Goal: Task Accomplishment & Management: Complete application form

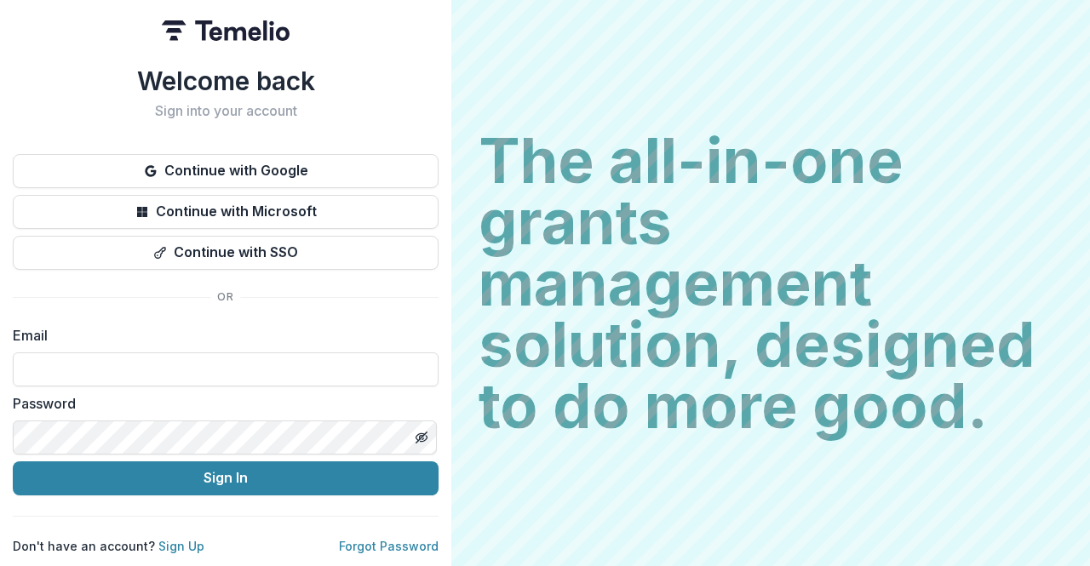
click at [196, 340] on div "Email" at bounding box center [226, 355] width 426 height 61
click at [196, 352] on input at bounding box center [226, 369] width 426 height 34
type input "**********"
click at [216, 472] on button "Sign In" at bounding box center [226, 478] width 426 height 34
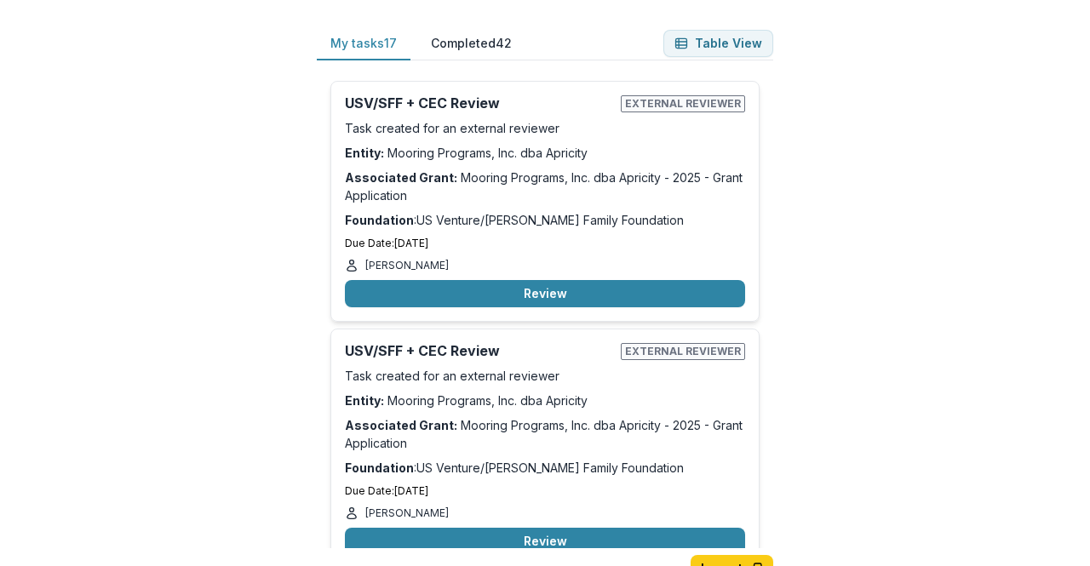
click at [573, 287] on button "Review" at bounding box center [545, 293] width 400 height 27
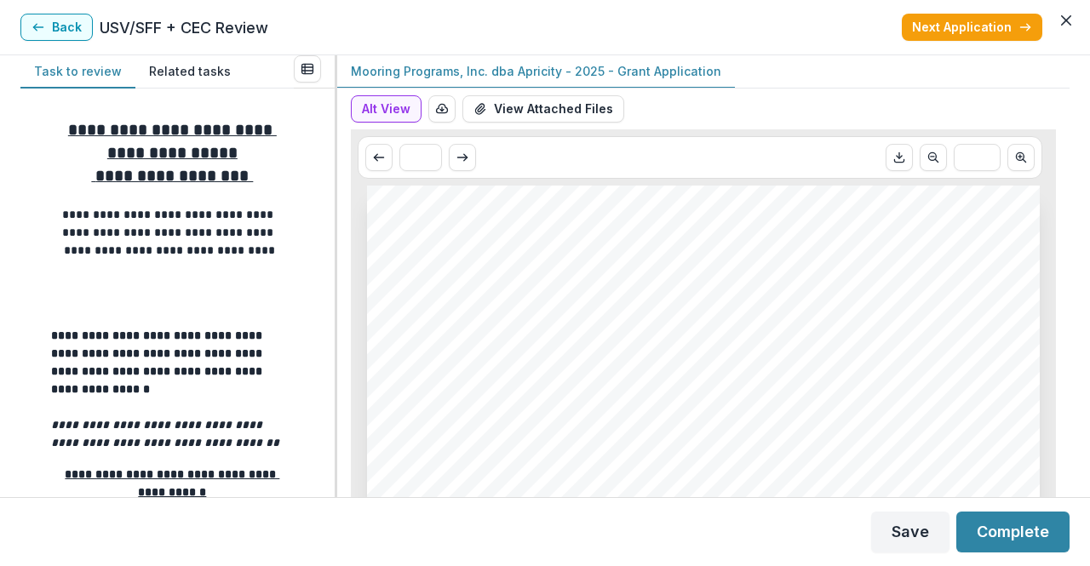
scroll to position [351, 0]
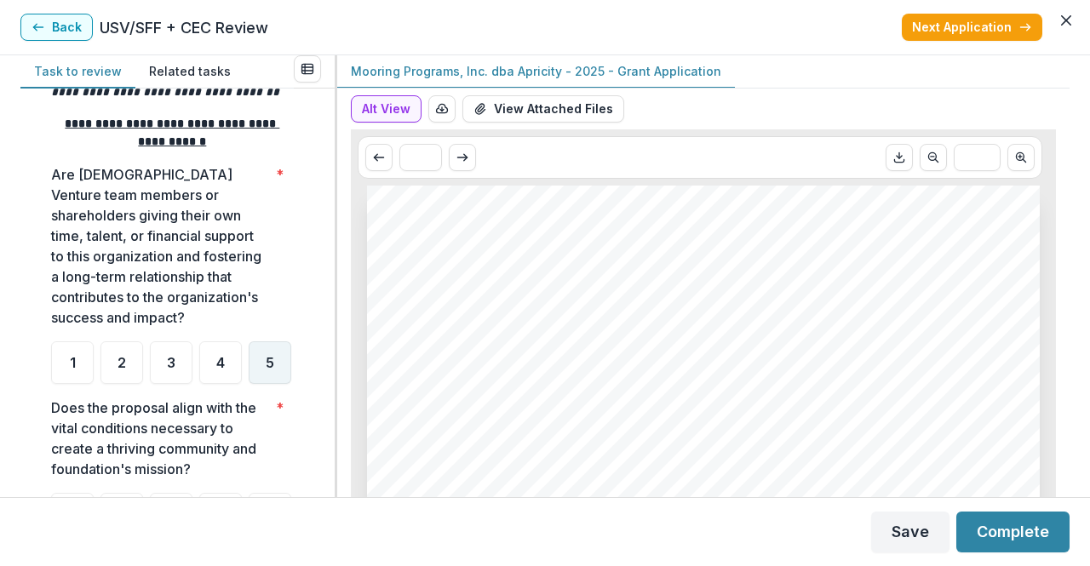
click at [249, 384] on div "5" at bounding box center [270, 362] width 43 height 43
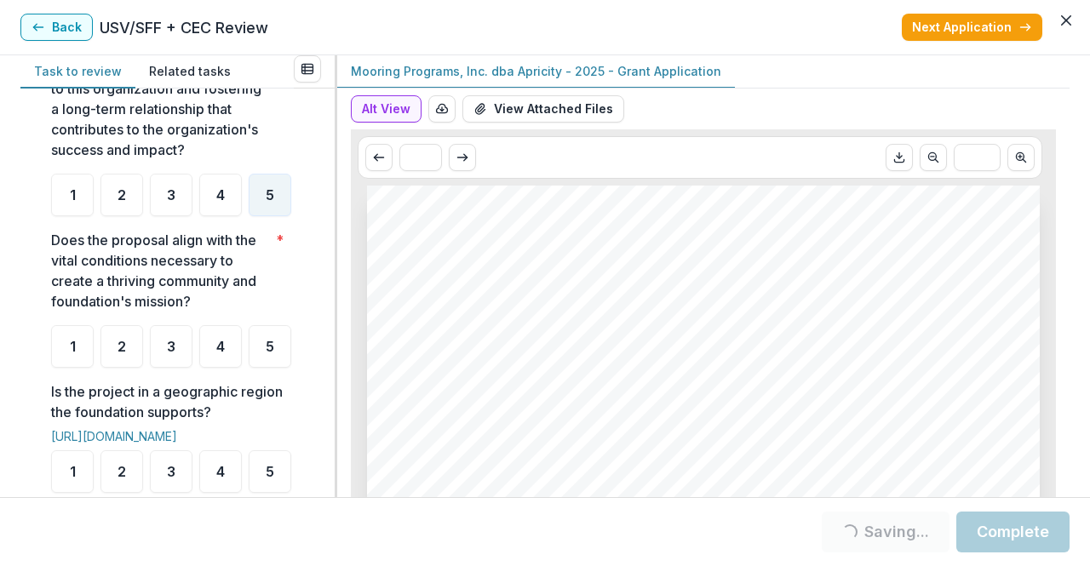
scroll to position [519, 0]
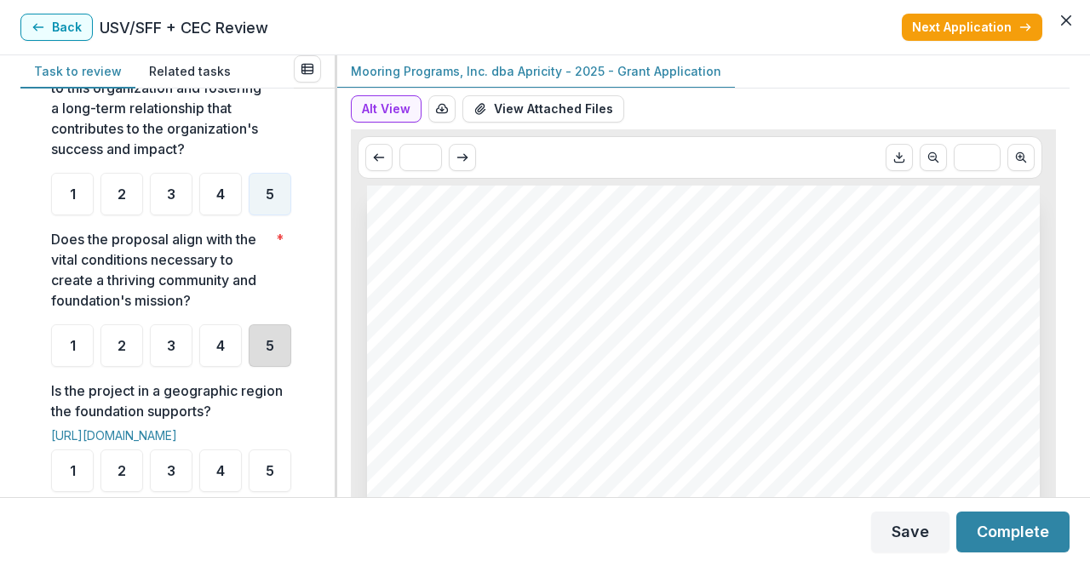
click at [249, 367] on div "5" at bounding box center [270, 345] width 43 height 43
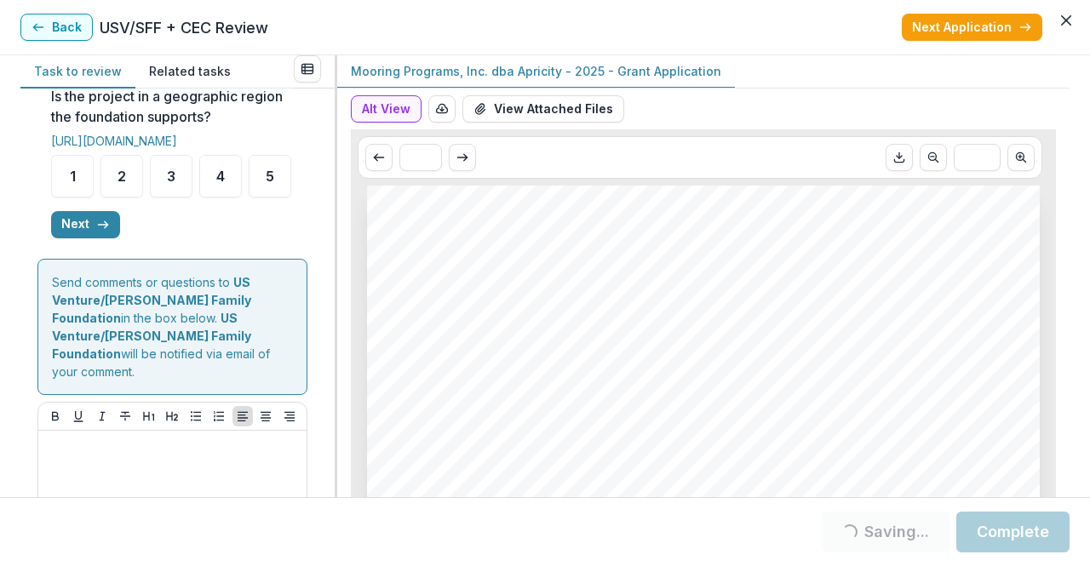
scroll to position [815, 0]
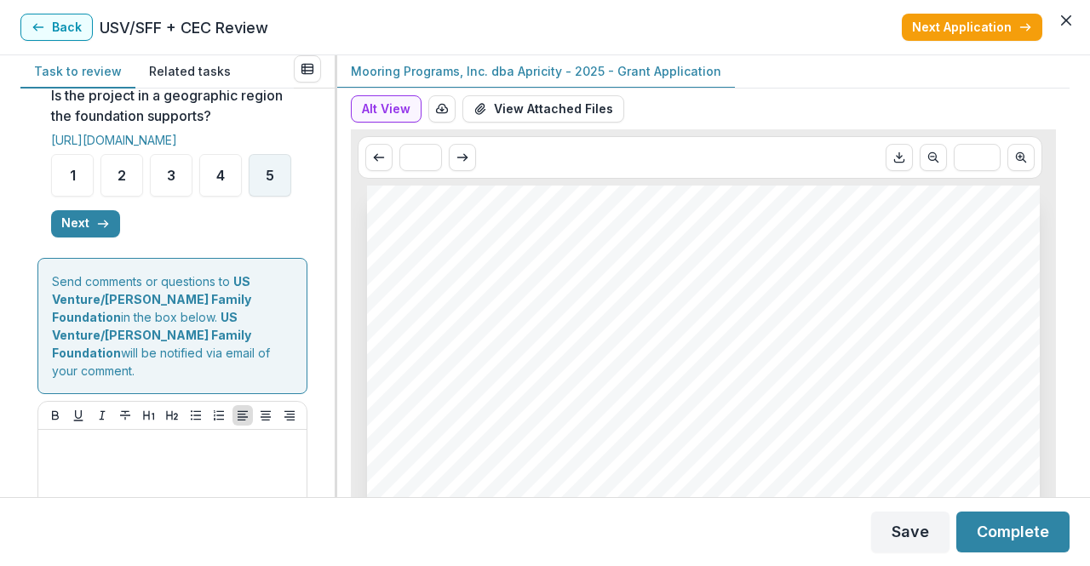
click at [266, 182] on span "5" at bounding box center [270, 176] width 9 height 14
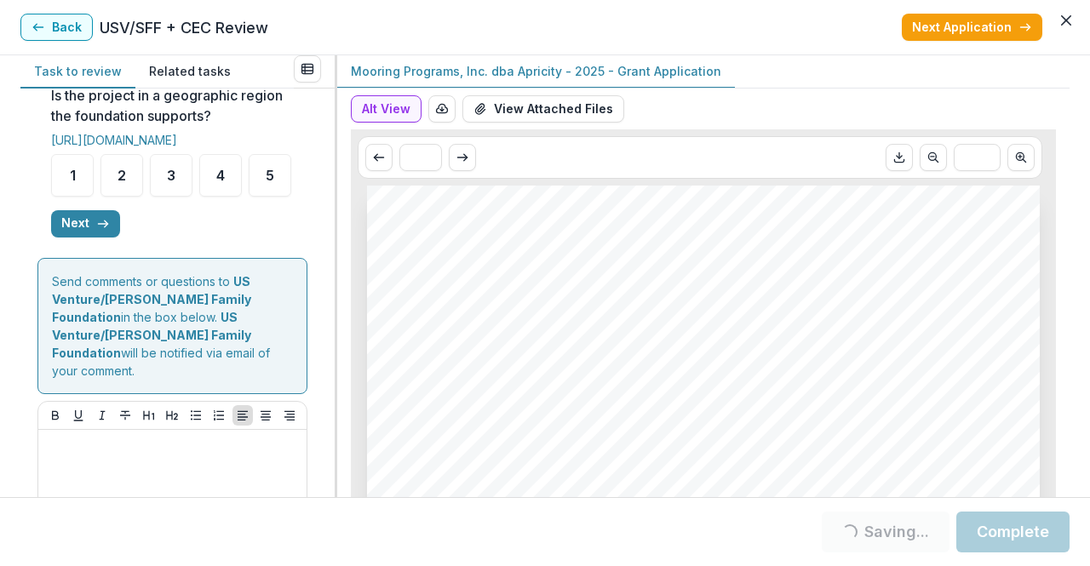
click at [72, 237] on button "Next" at bounding box center [85, 223] width 69 height 27
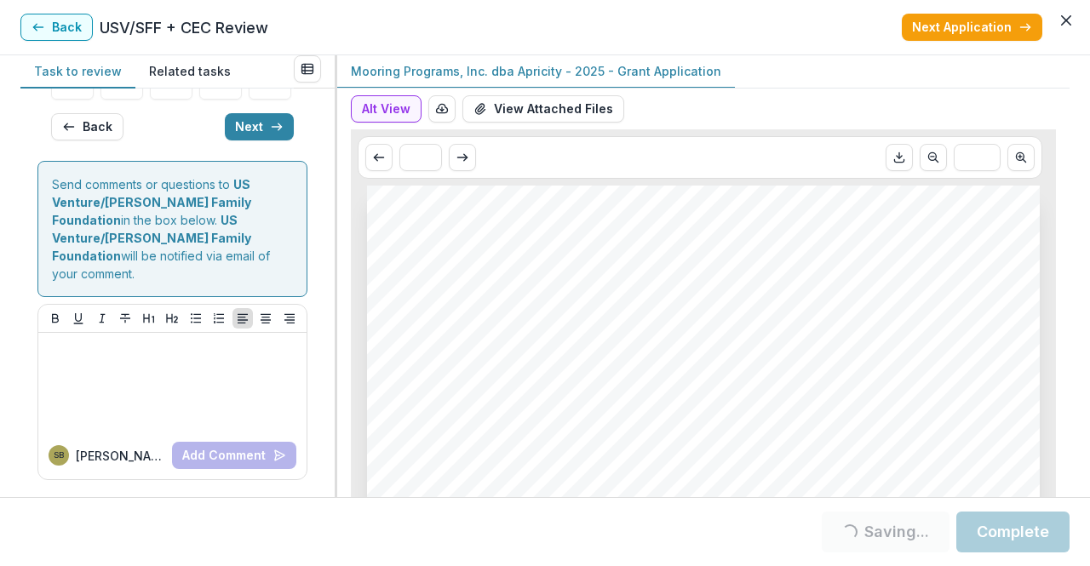
scroll to position [273, 0]
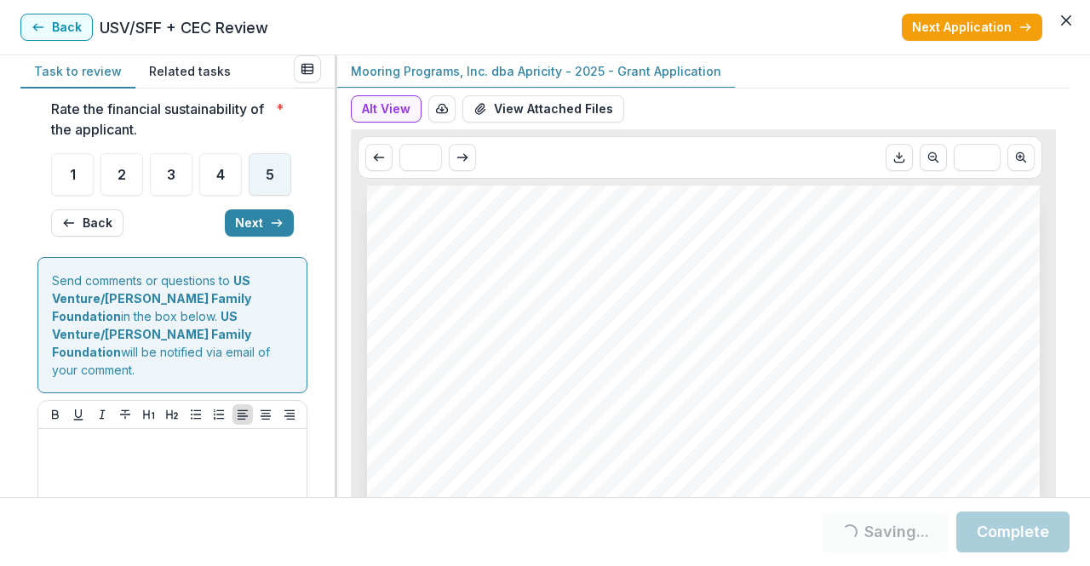
click at [249, 196] on div "5" at bounding box center [270, 174] width 43 height 43
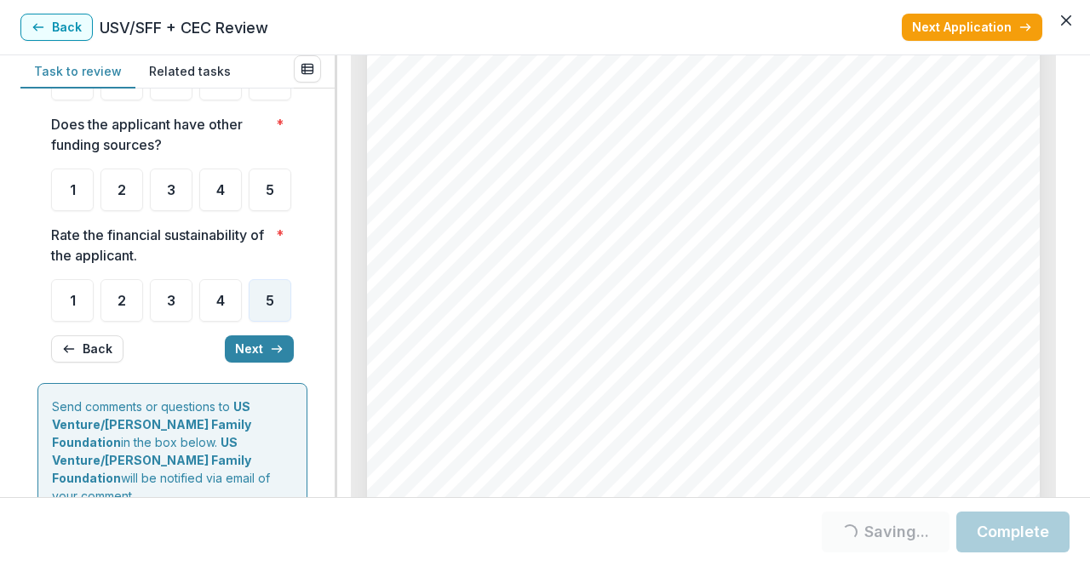
scroll to position [5037, 0]
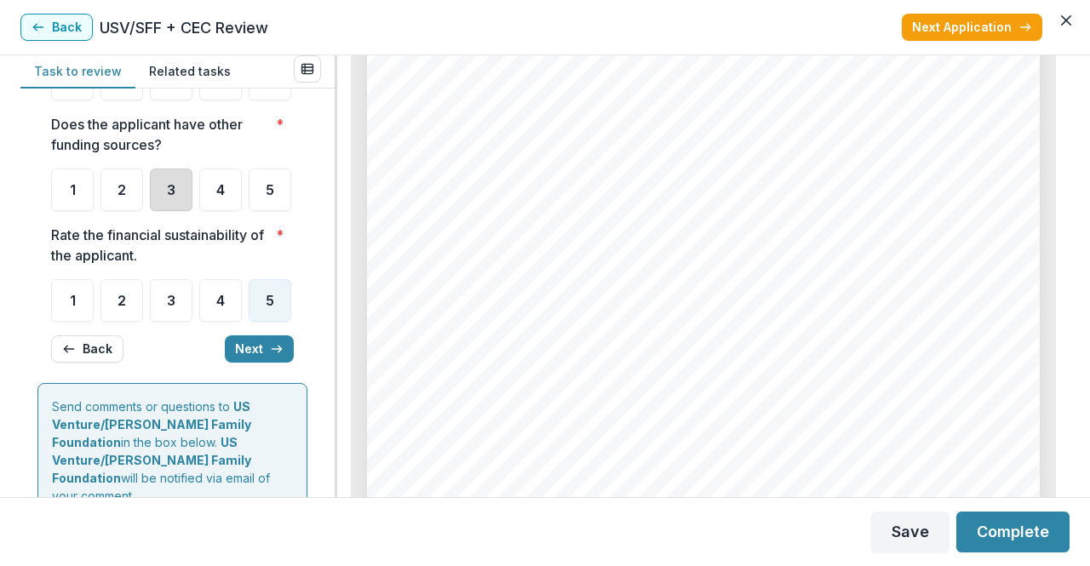
click at [178, 211] on div "3" at bounding box center [171, 190] width 43 height 43
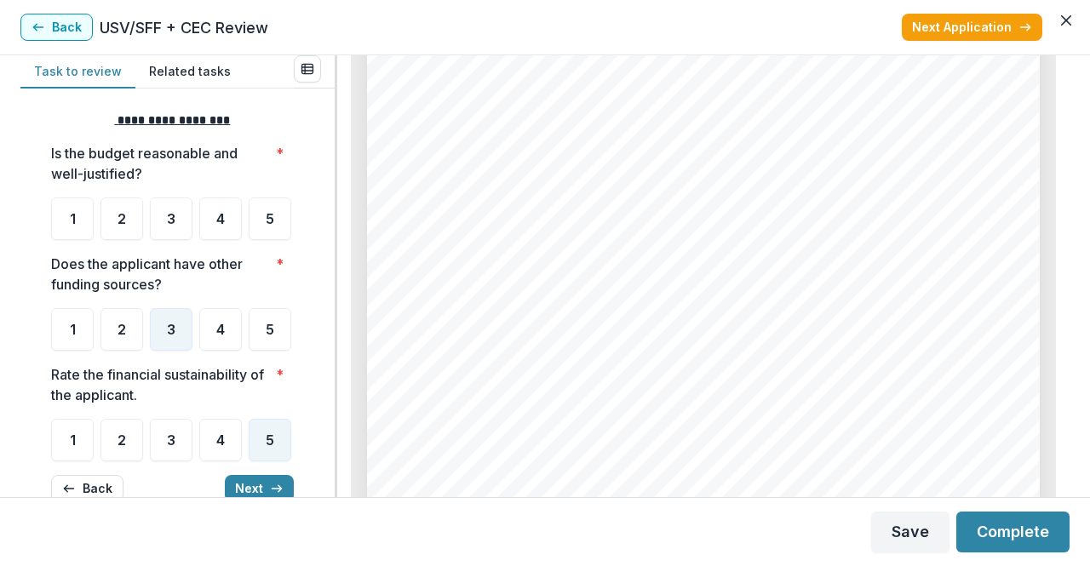
scroll to position [6, 0]
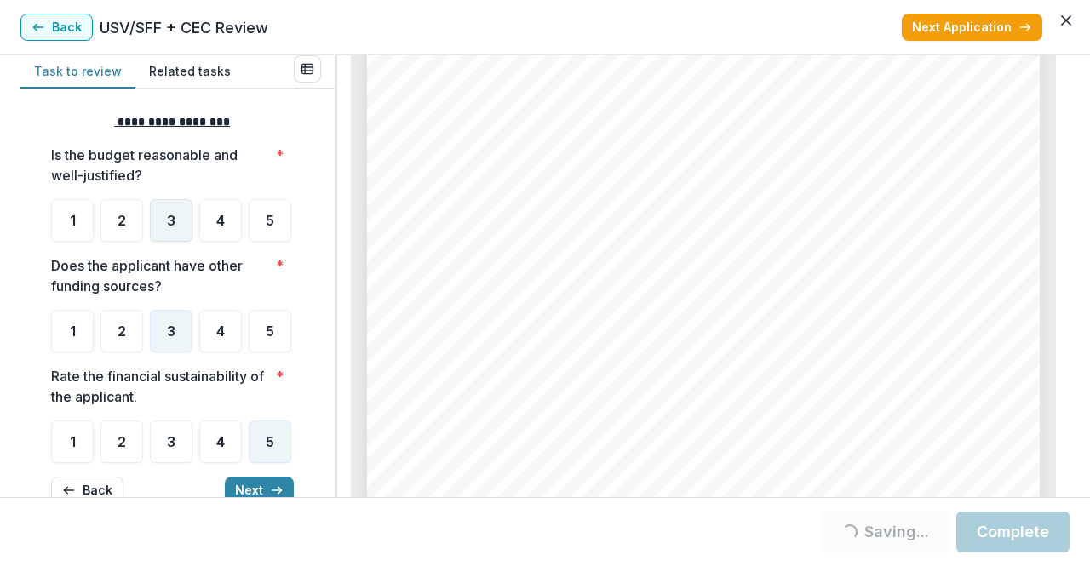
click at [184, 235] on div "3" at bounding box center [171, 220] width 43 height 43
click at [218, 236] on div "4" at bounding box center [220, 220] width 43 height 43
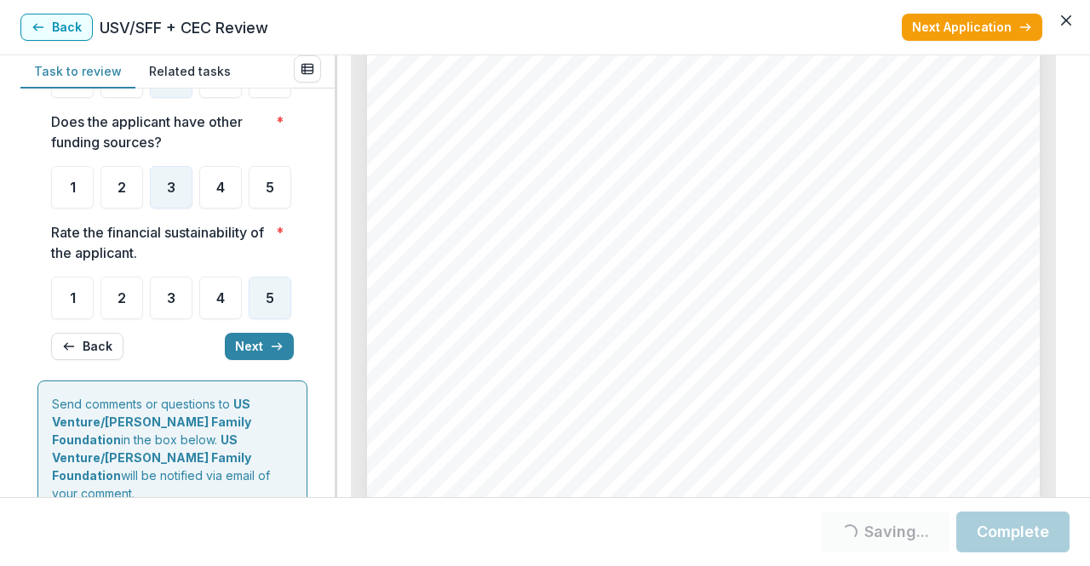
scroll to position [51, 0]
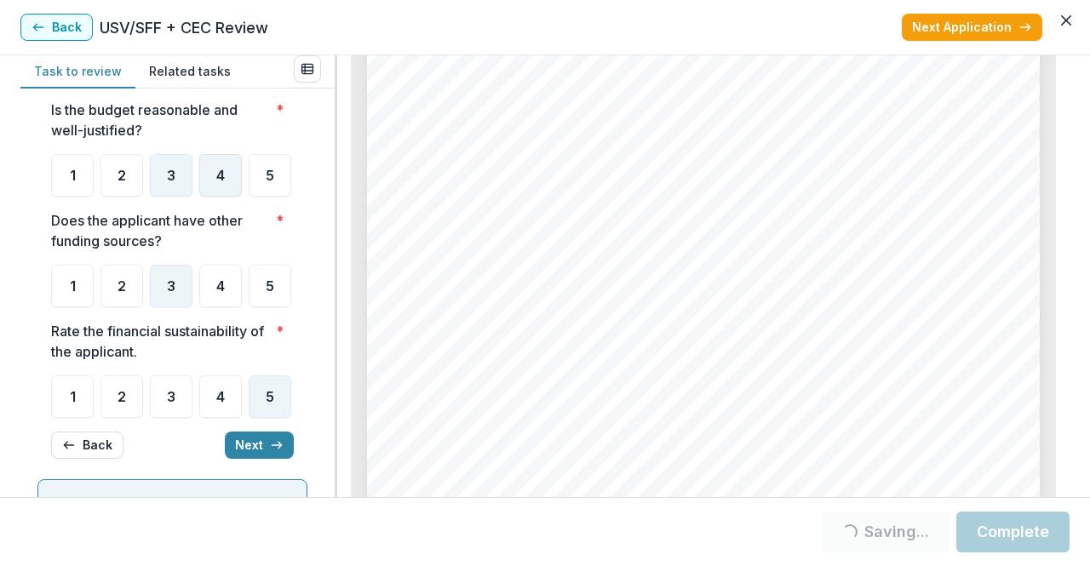
click at [228, 172] on div "4" at bounding box center [220, 175] width 43 height 43
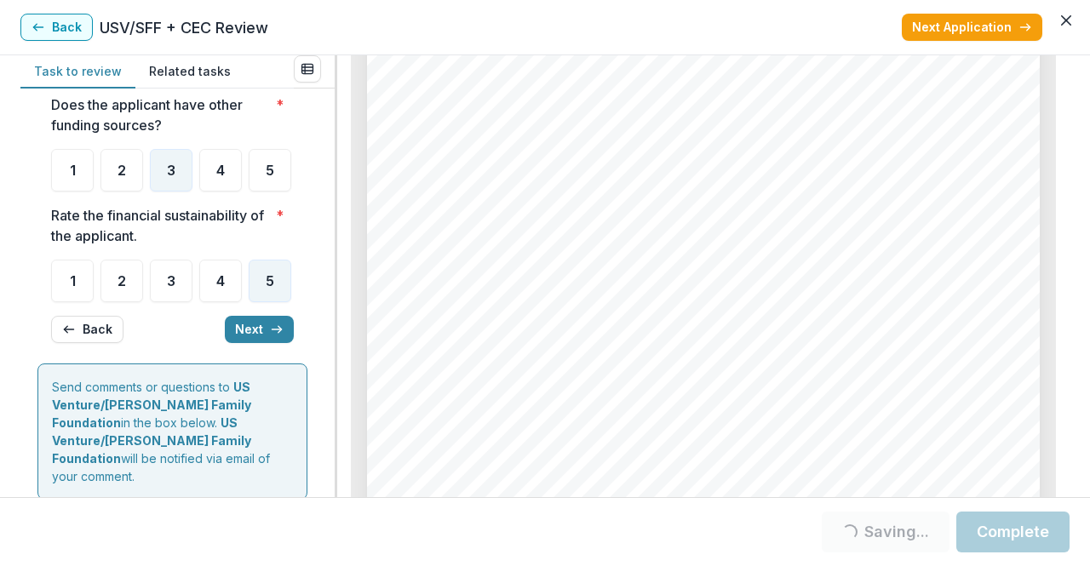
scroll to position [337, 0]
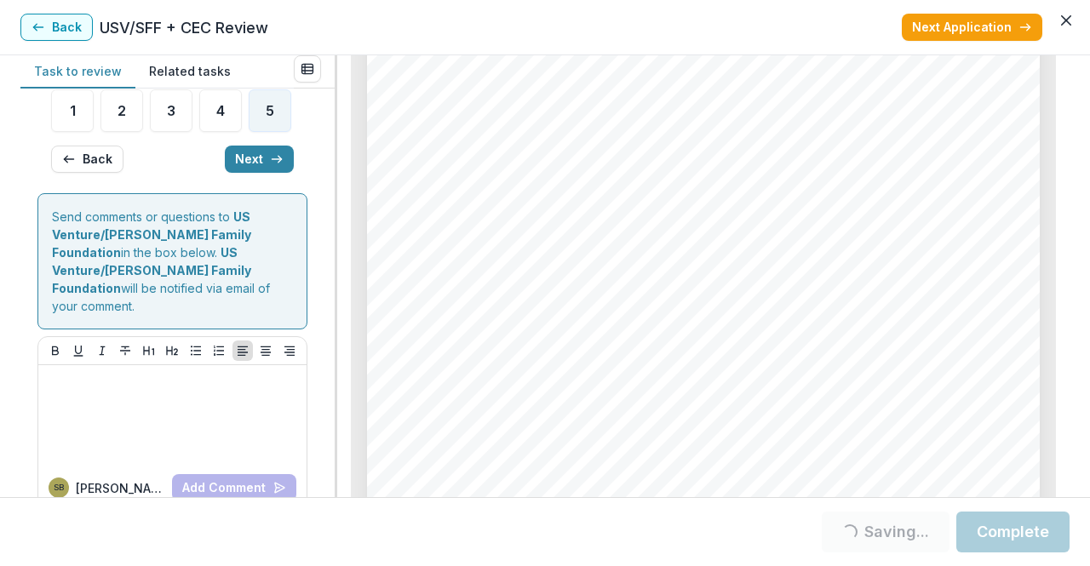
click at [249, 173] on button "Next" at bounding box center [259, 159] width 69 height 27
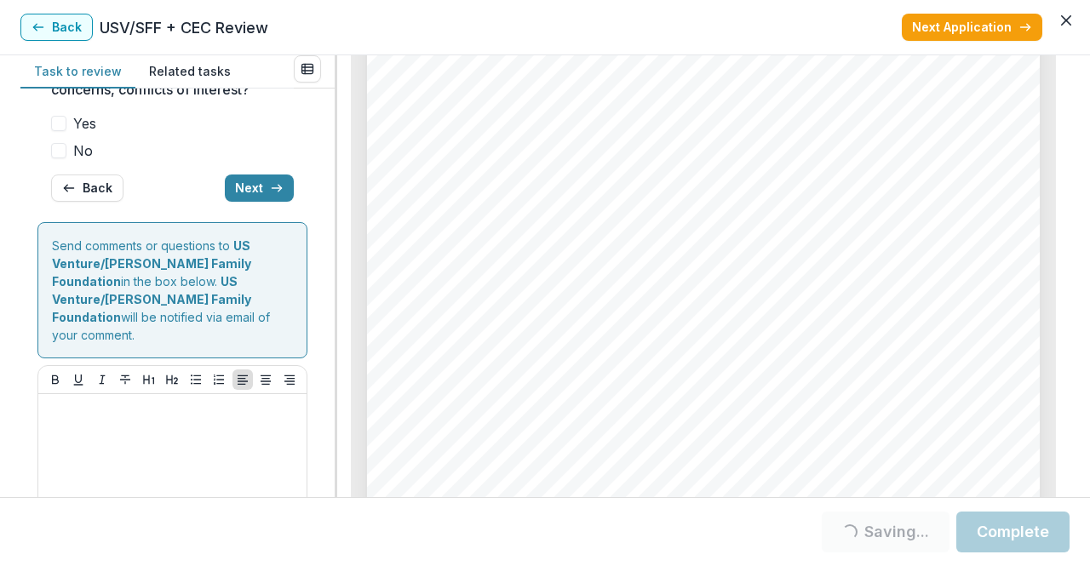
scroll to position [328, 0]
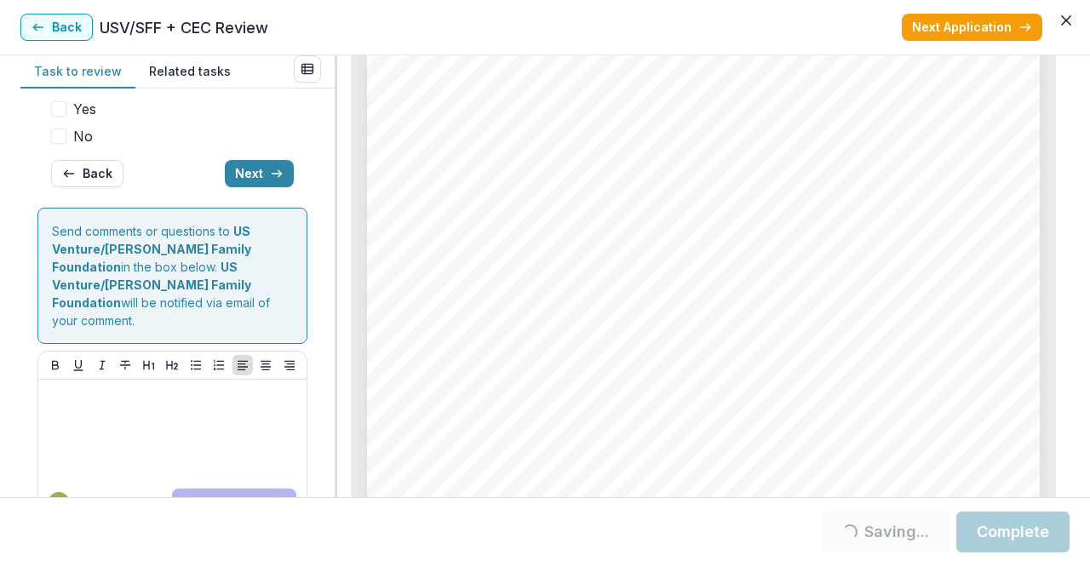
click at [92, 146] on label "No" at bounding box center [172, 136] width 243 height 20
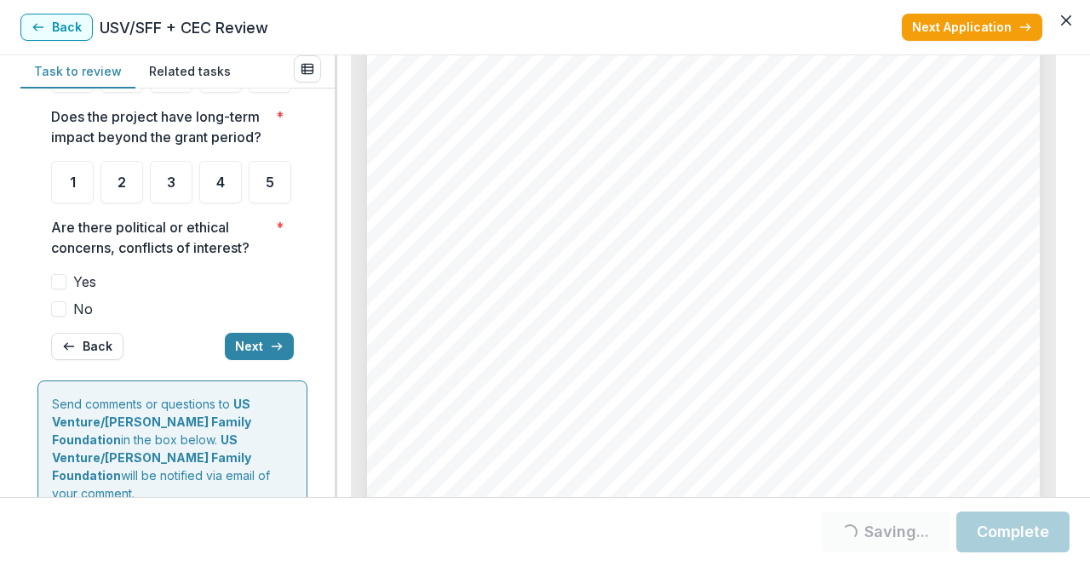
scroll to position [152, 0]
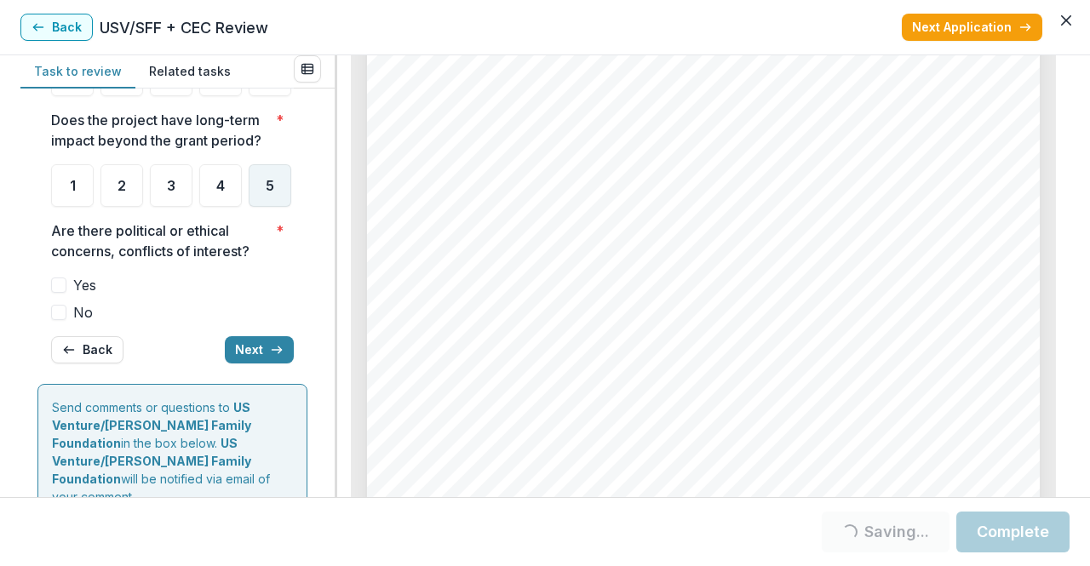
click at [249, 207] on div "5" at bounding box center [270, 185] width 43 height 43
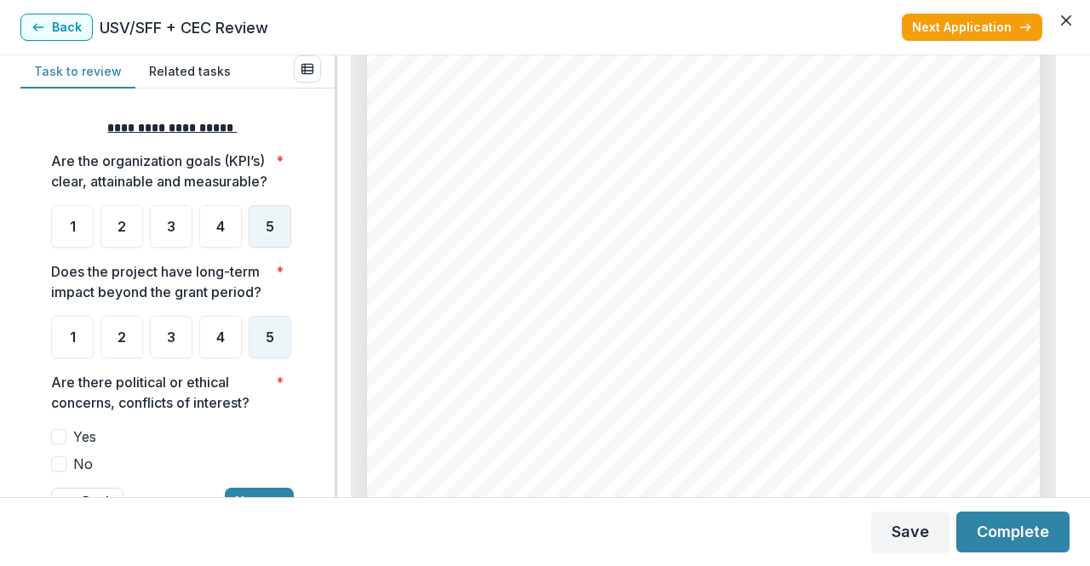
click at [266, 233] on span "5" at bounding box center [270, 227] width 9 height 14
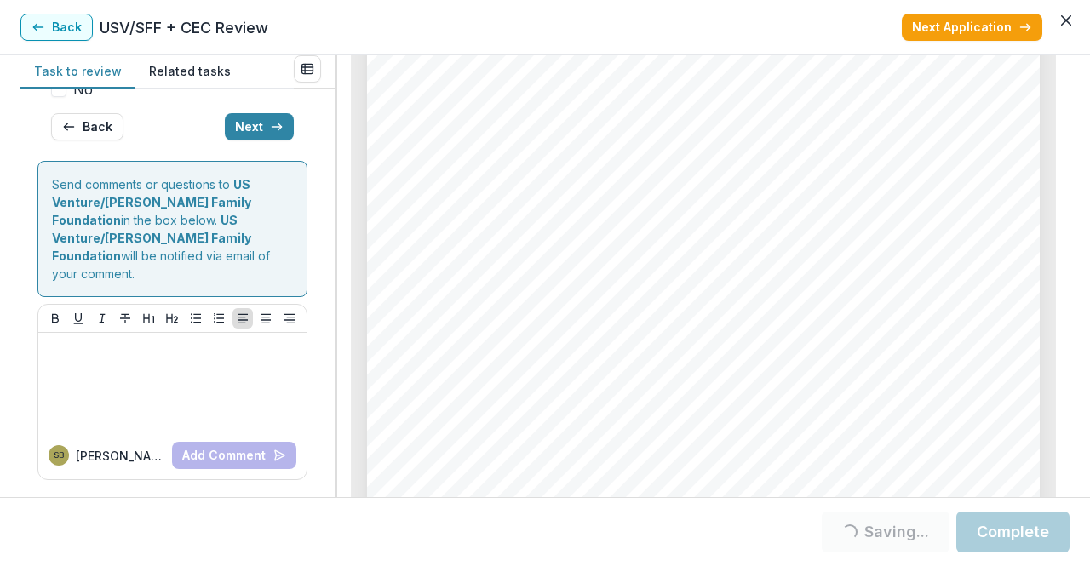
scroll to position [348, 0]
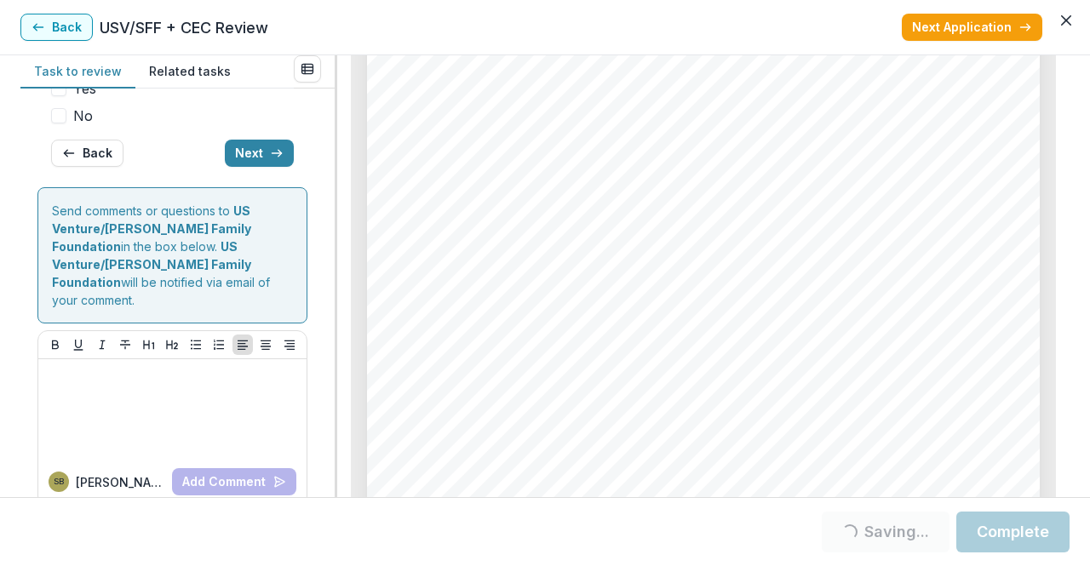
click at [282, 167] on button "Next" at bounding box center [259, 153] width 69 height 27
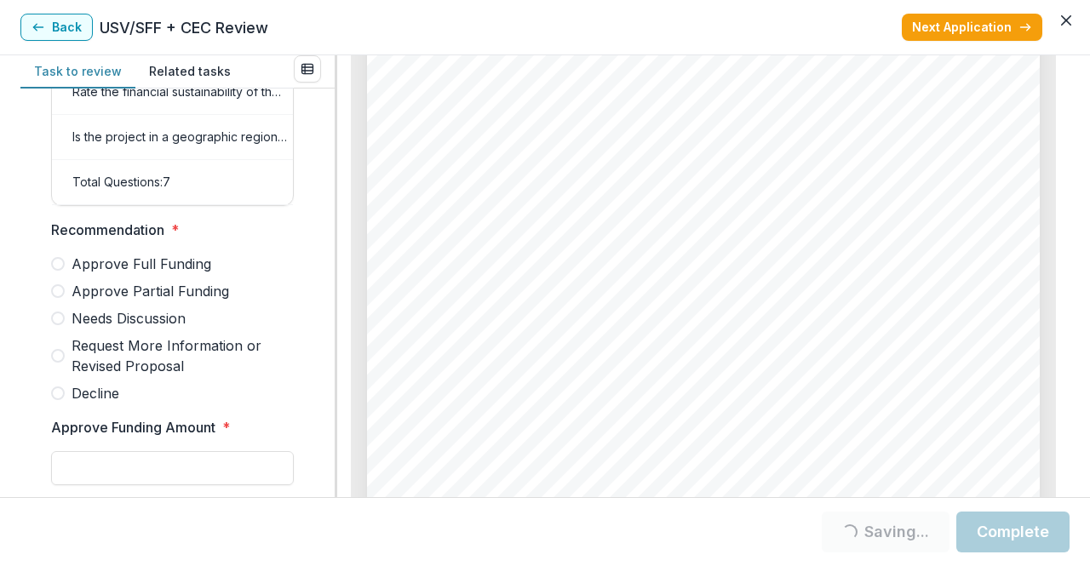
click at [162, 328] on span "Needs Discussion" at bounding box center [129, 318] width 114 height 20
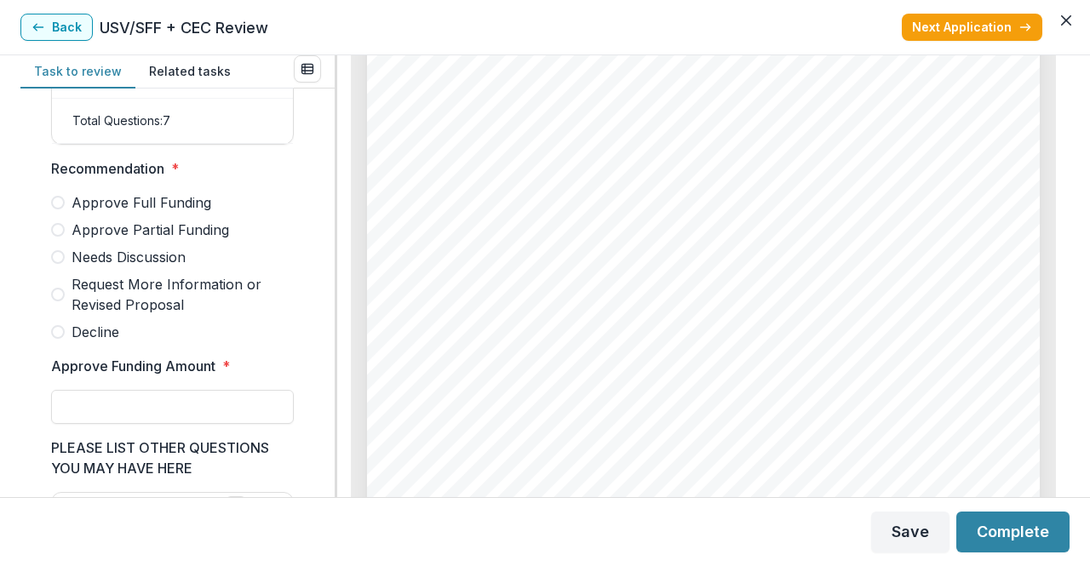
scroll to position [410, 0]
click at [51, 261] on span at bounding box center [58, 256] width 14 height 14
click at [61, 261] on span at bounding box center [58, 256] width 14 height 14
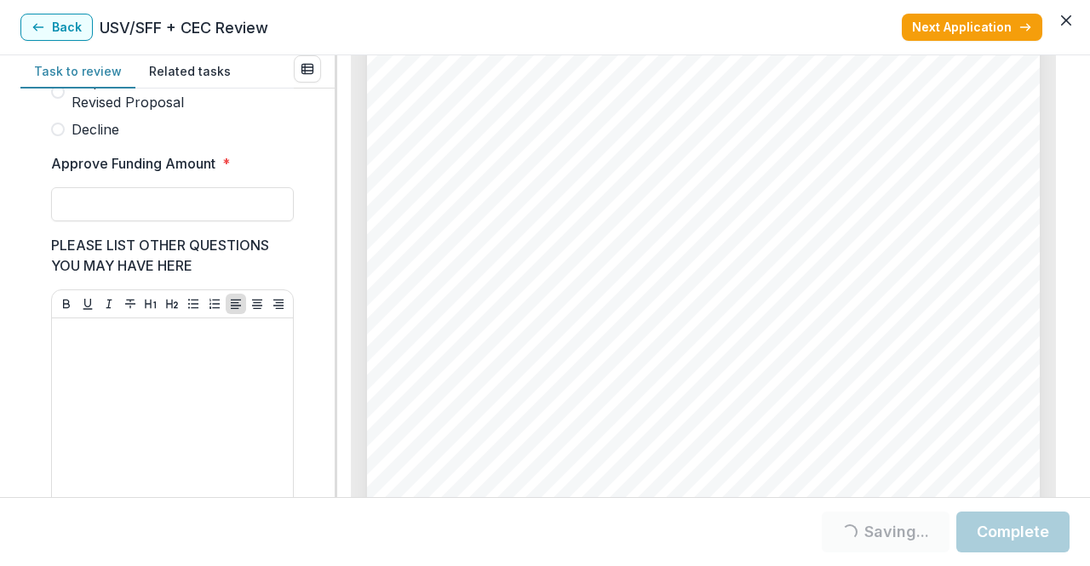
scroll to position [613, 0]
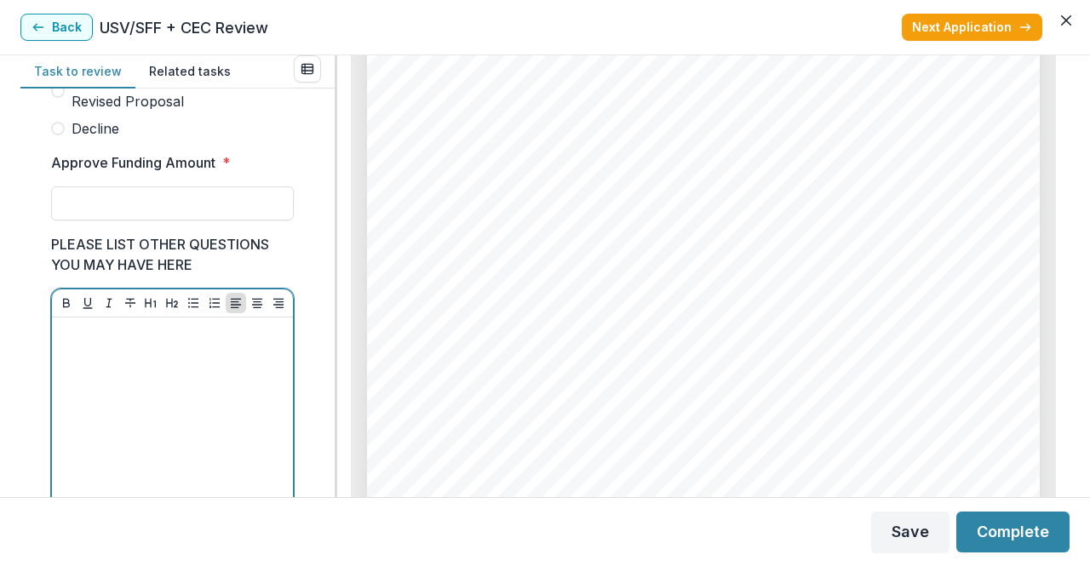
click at [250, 370] on div at bounding box center [172, 451] width 227 height 255
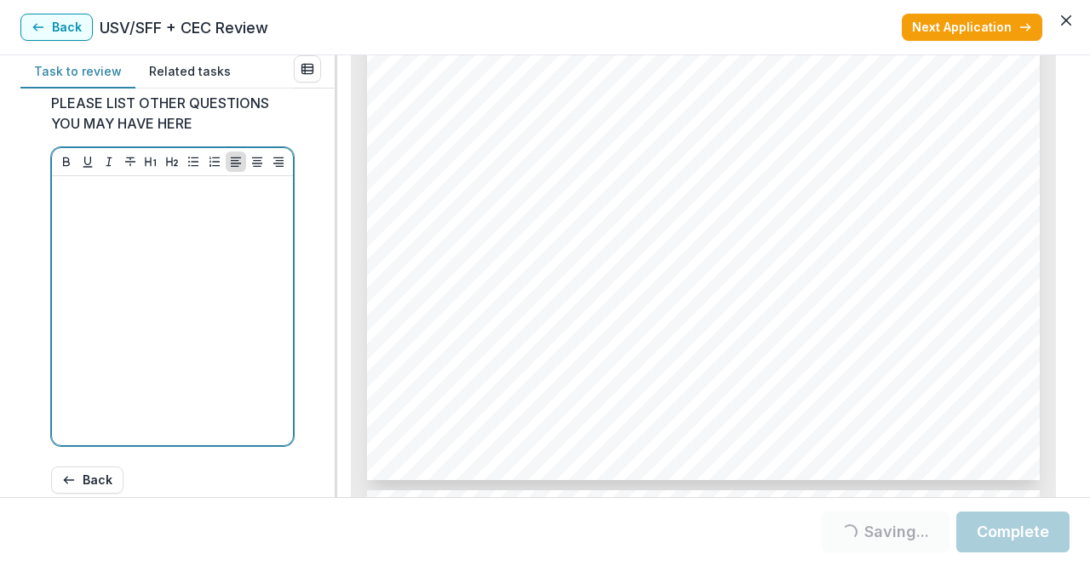
scroll to position [2579, 0]
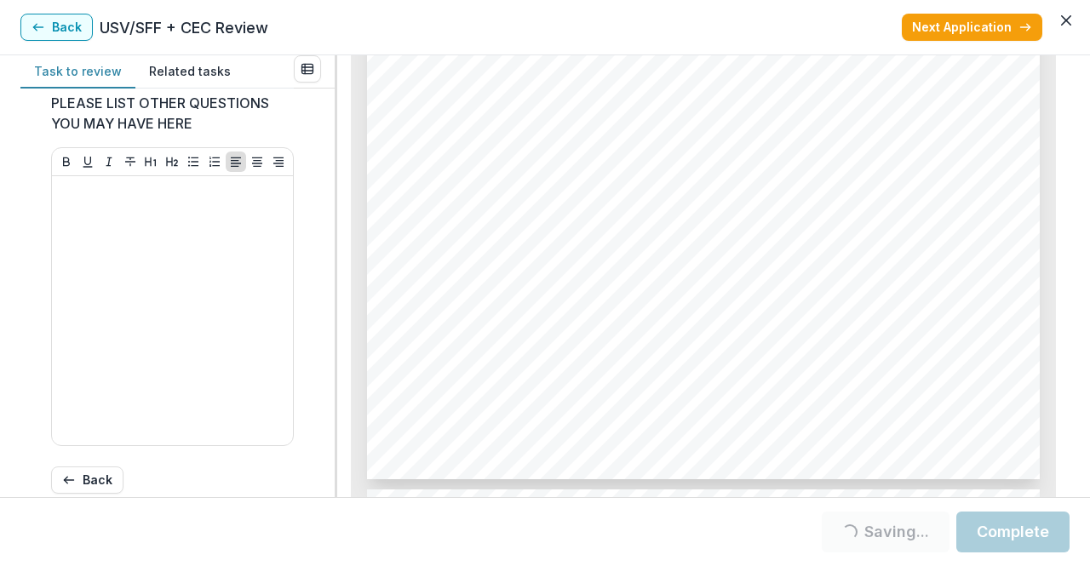
drag, startPoint x: 520, startPoint y: 365, endPoint x: 625, endPoint y: 369, distance: 104.8
click at [625, 369] on div "Page: 3 Mooring Programs, Inc. dba Apricity - 2025 - Grant Application Please p…" at bounding box center [703, 4] width 672 height 952
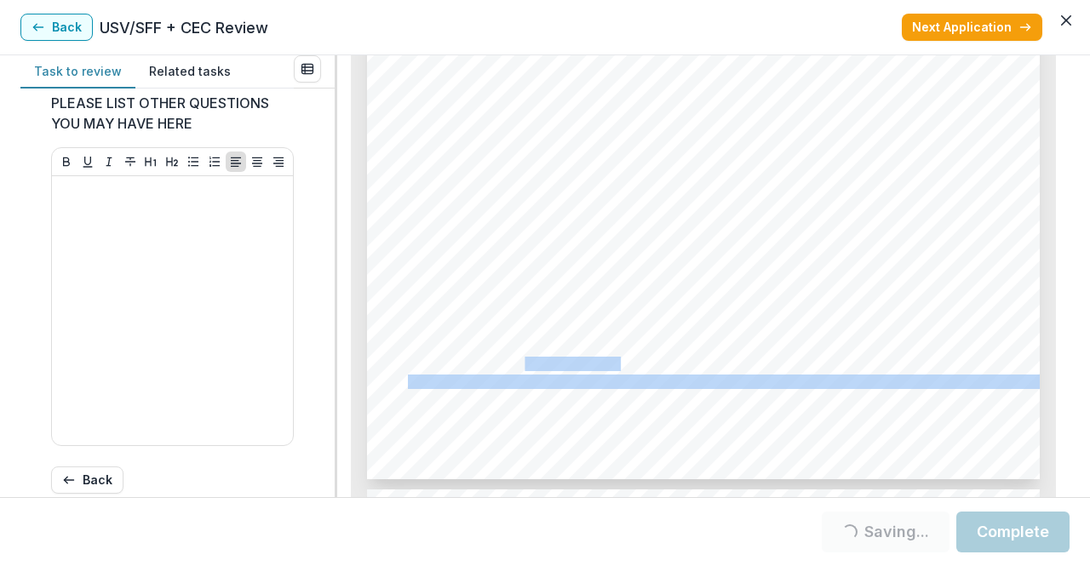
click at [625, 369] on div "Page: 3 Mooring Programs, Inc. dba Apricity - 2025 - Grant Application Please p…" at bounding box center [703, 4] width 672 height 952
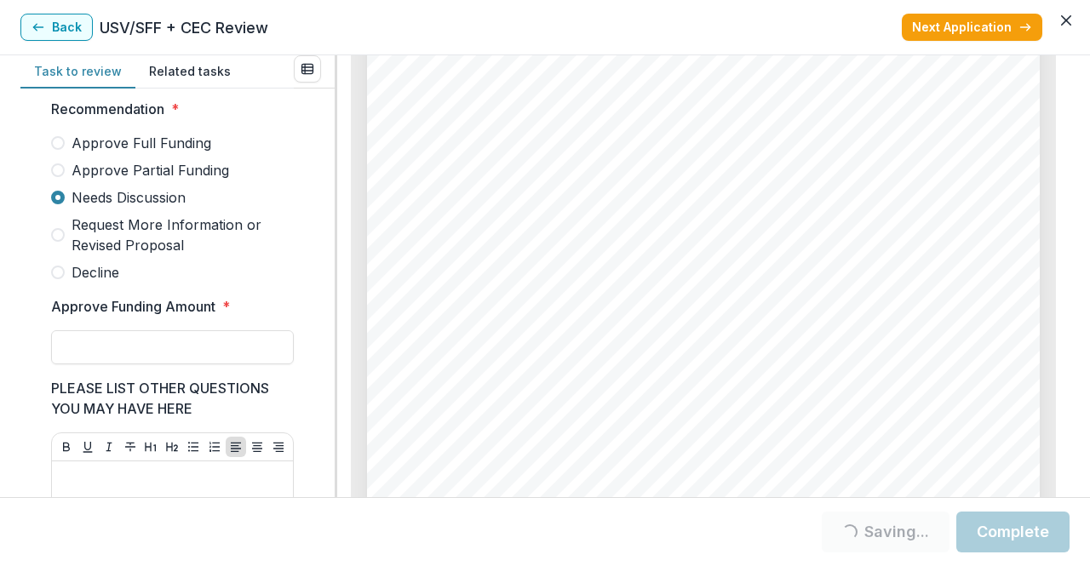
scroll to position [14099, 0]
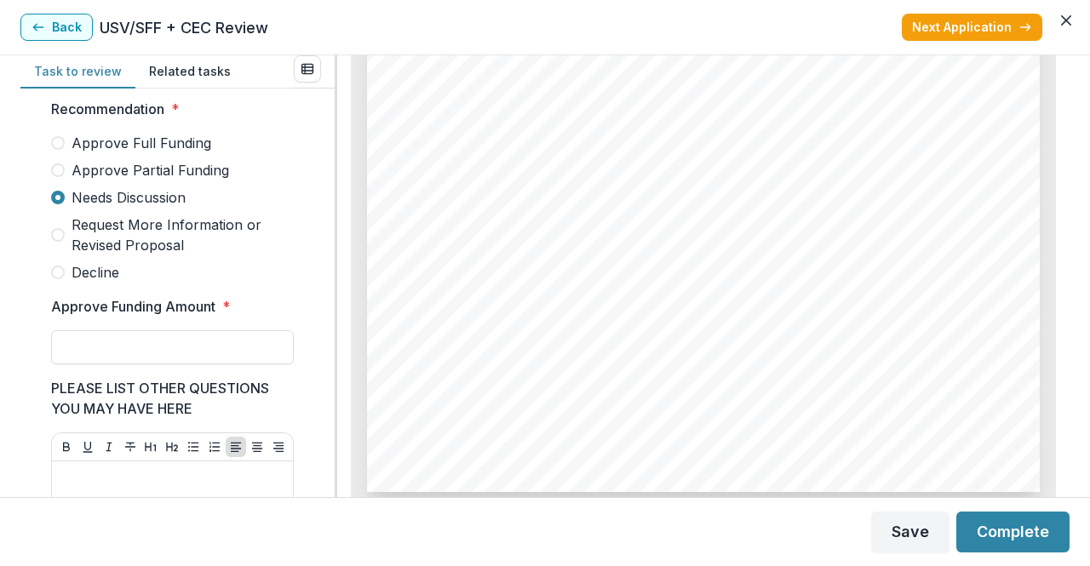
click at [147, 250] on span "Request More Information or Revised Proposal" at bounding box center [183, 235] width 222 height 41
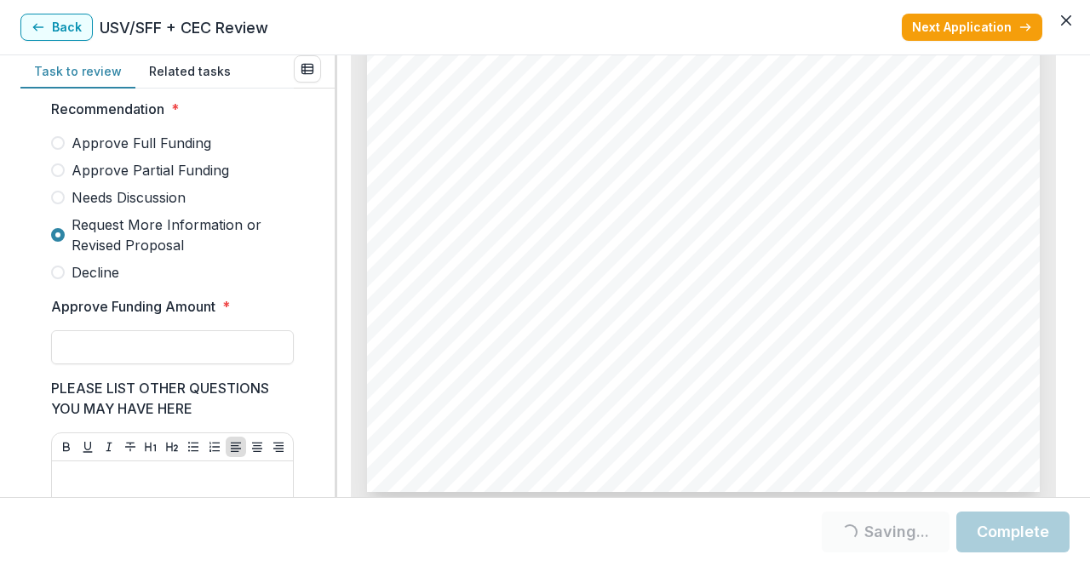
click at [131, 195] on div "Approve Full Funding Approve Partial Funding Needs Discussion Request More Info…" at bounding box center [172, 208] width 243 height 150
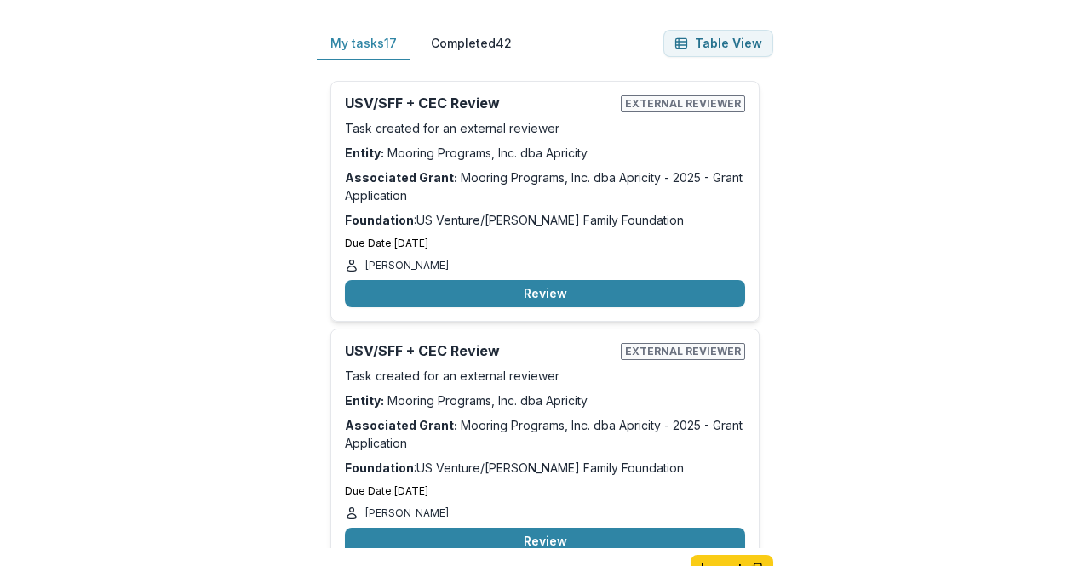
click at [459, 292] on button "Review" at bounding box center [545, 293] width 400 height 27
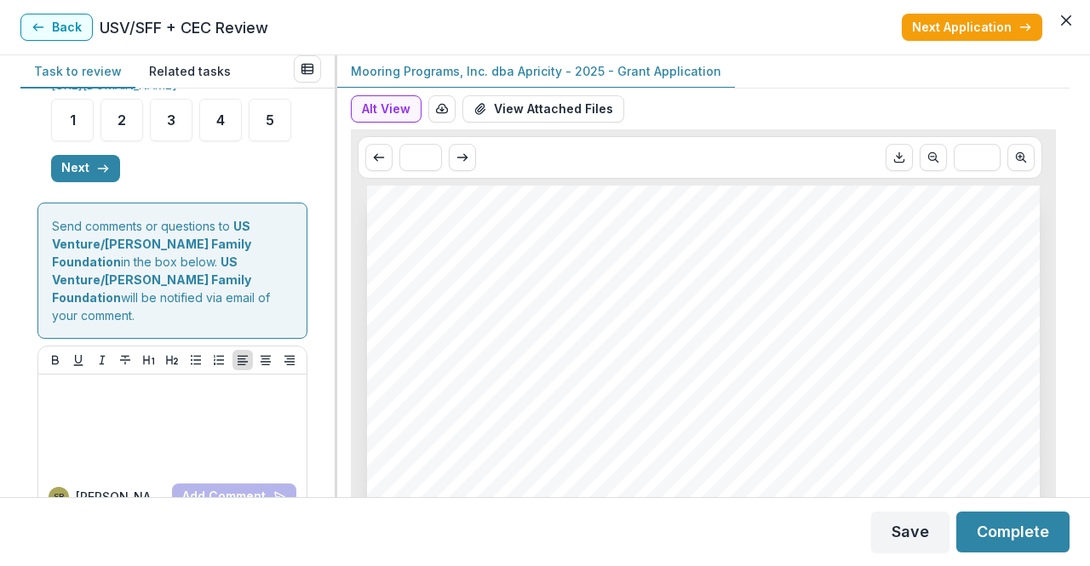
scroll to position [867, 0]
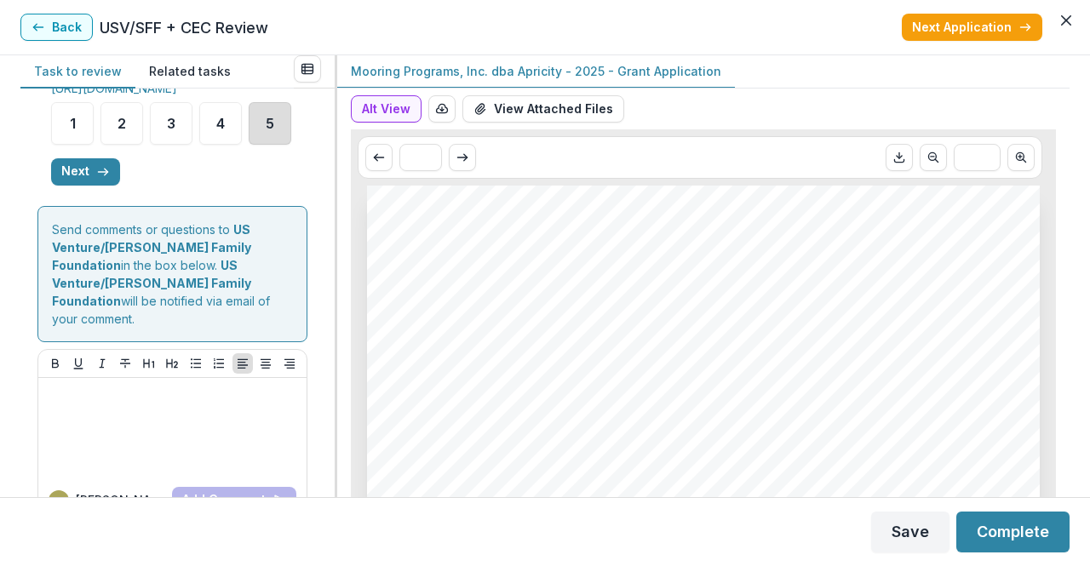
click at [249, 145] on div "5" at bounding box center [270, 123] width 43 height 43
click at [84, 186] on button "Next" at bounding box center [85, 171] width 69 height 27
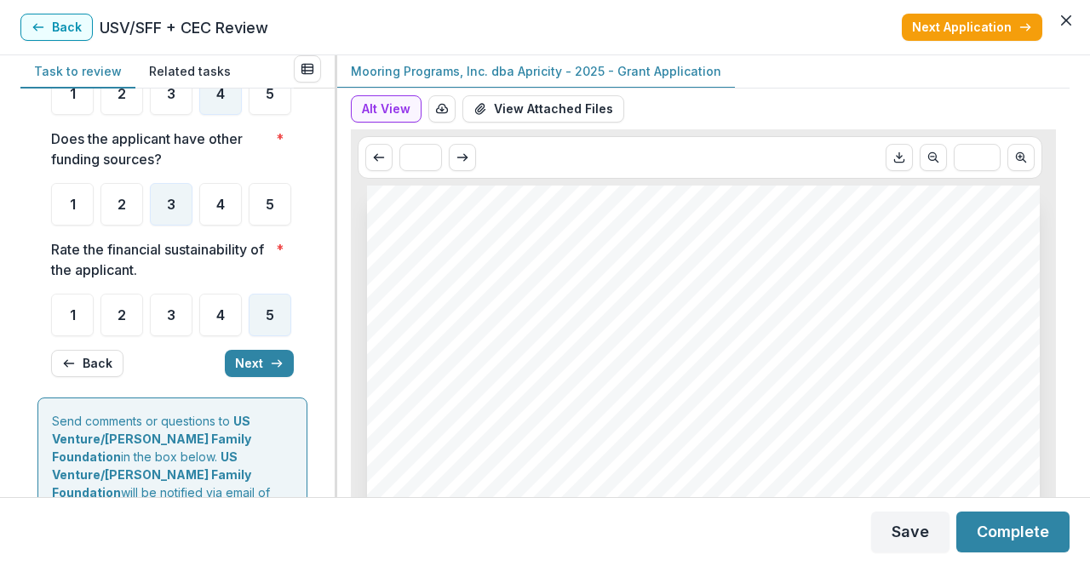
scroll to position [0, 0]
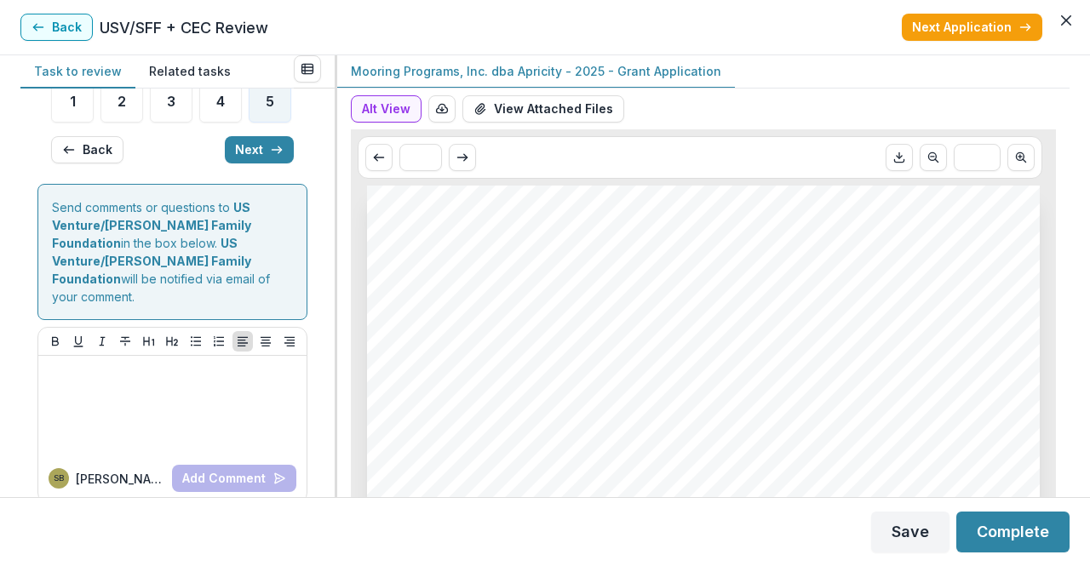
click at [228, 163] on button "Next" at bounding box center [259, 149] width 69 height 27
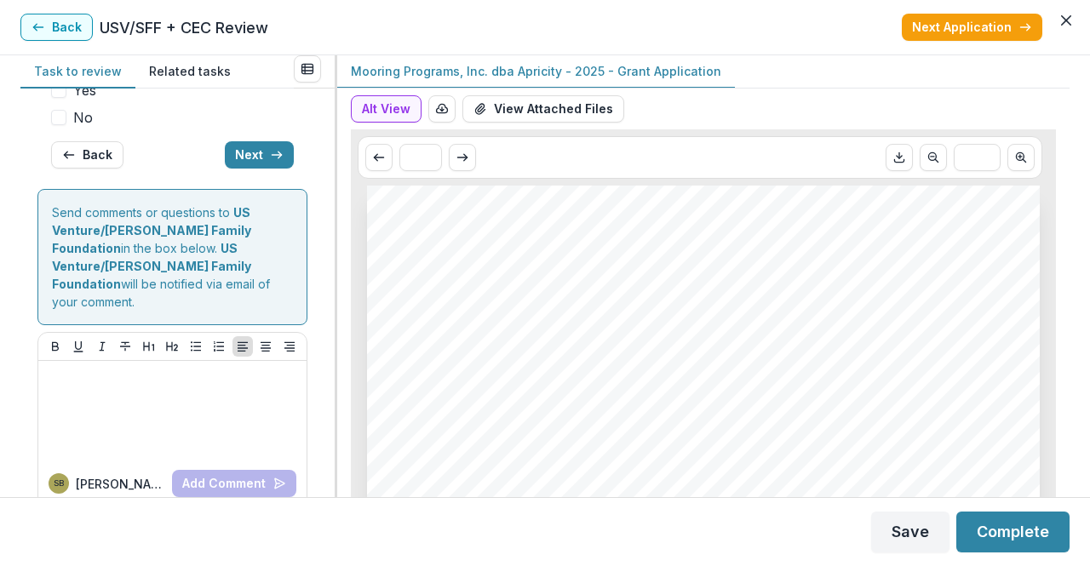
scroll to position [323, 0]
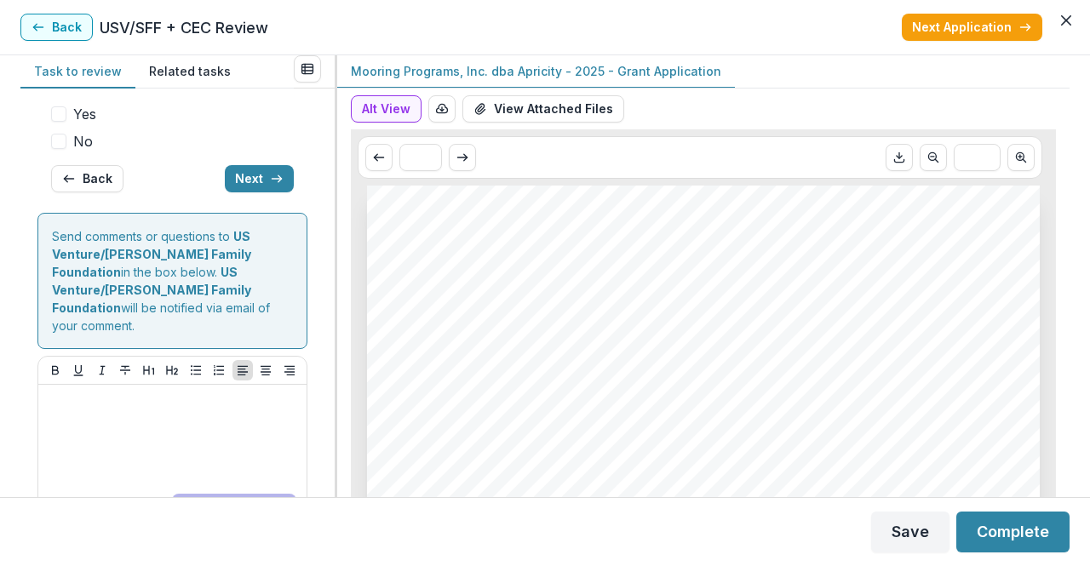
click at [80, 152] on span "No" at bounding box center [83, 141] width 20 height 20
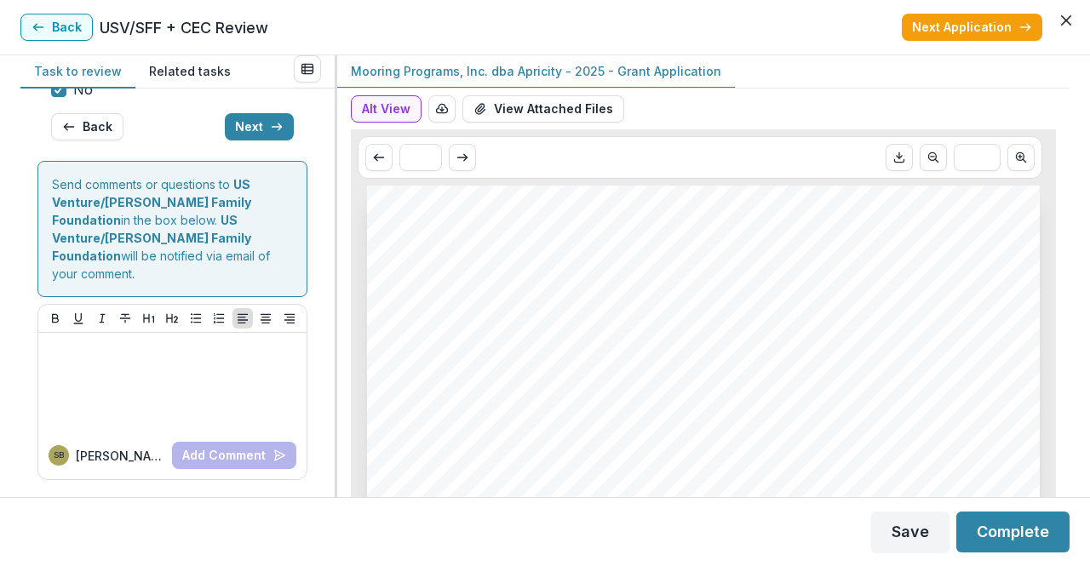
scroll to position [388, 0]
click at [239, 140] on button "Next" at bounding box center [259, 126] width 69 height 27
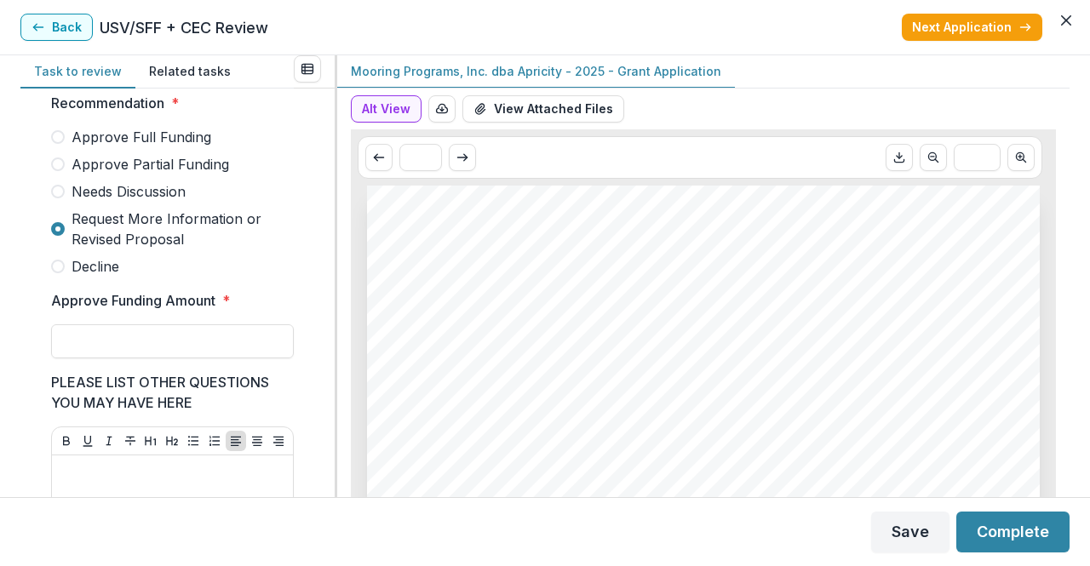
scroll to position [474, 0]
click at [143, 196] on span "Needs Discussion" at bounding box center [129, 192] width 114 height 20
click at [997, 539] on button "Complete" at bounding box center [1012, 532] width 113 height 41
click at [175, 340] on input "Approve Funding Amount *" at bounding box center [172, 342] width 243 height 34
type input "*******"
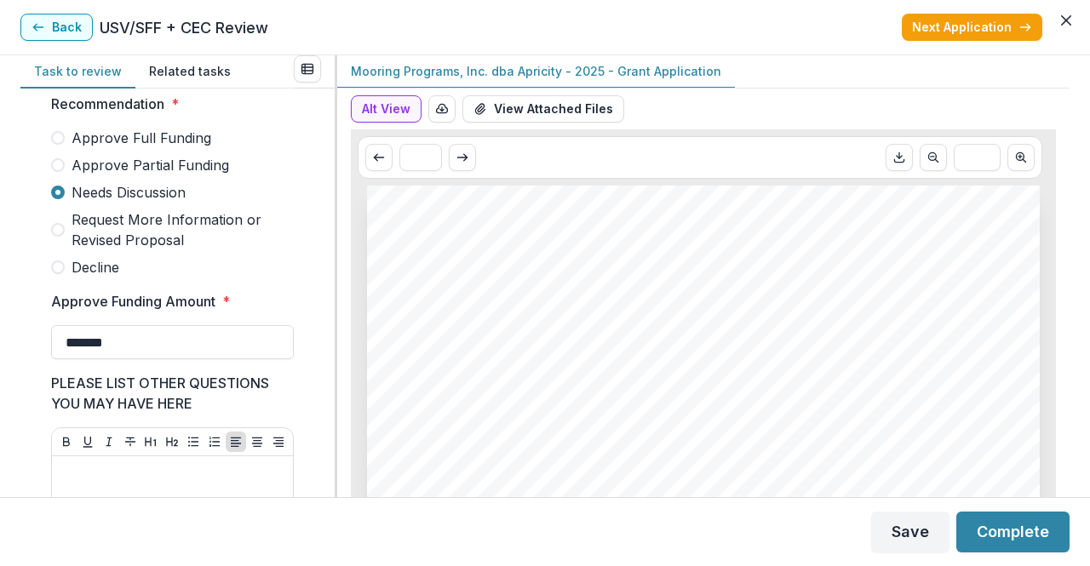
scroll to position [435, 0]
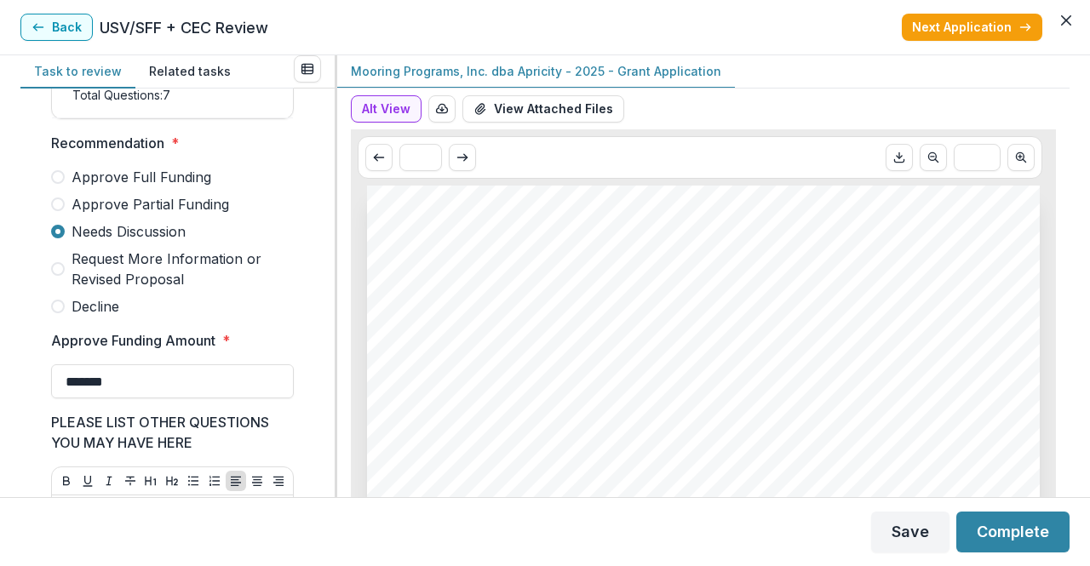
click at [1011, 520] on button "Complete" at bounding box center [1012, 532] width 113 height 41
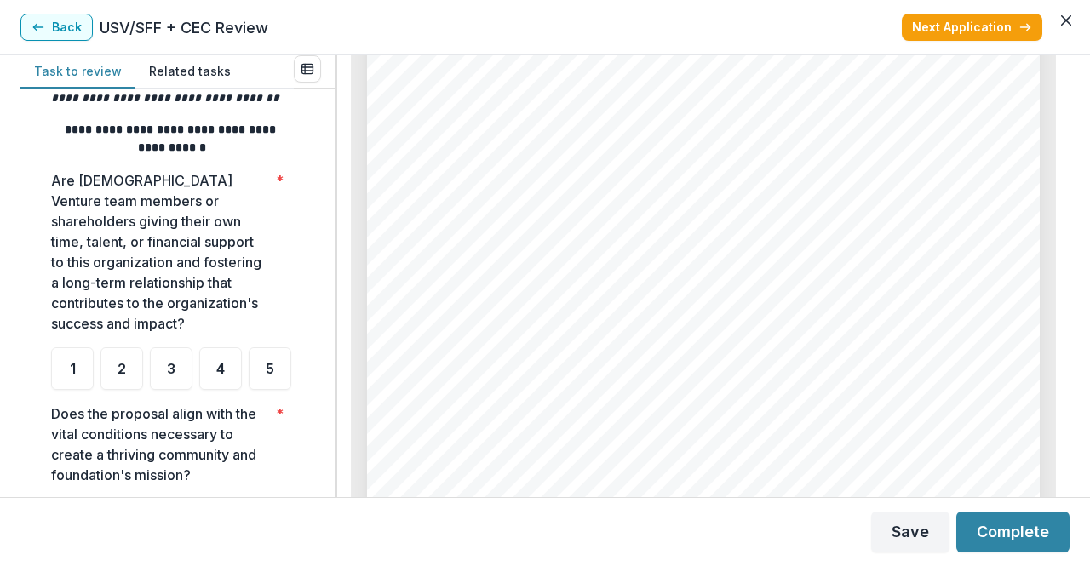
scroll to position [346, 0]
click at [249, 389] on div "5" at bounding box center [270, 367] width 43 height 43
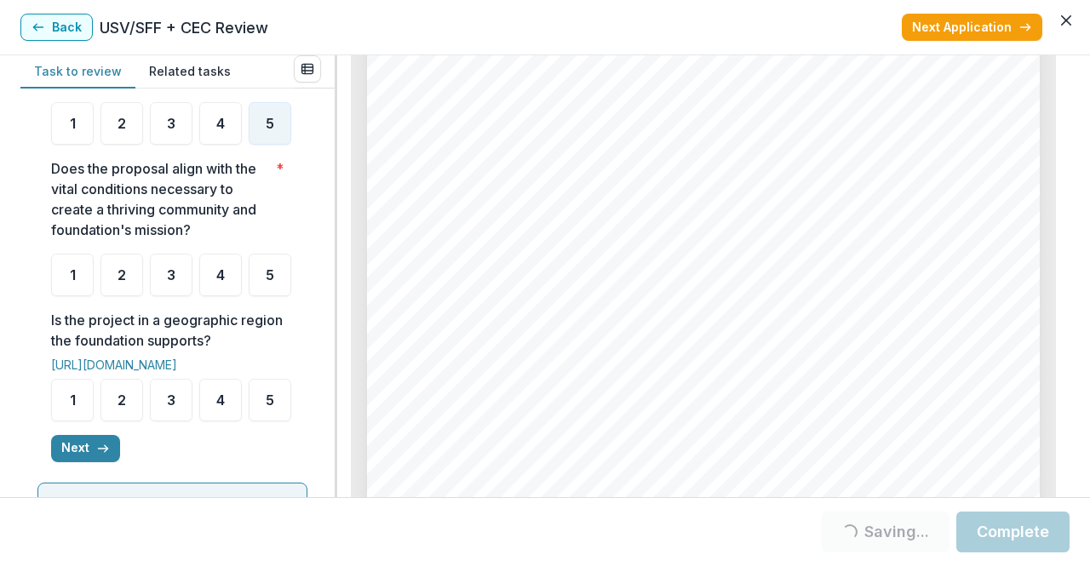
scroll to position [591, 0]
click at [266, 281] on span "5" at bounding box center [270, 274] width 9 height 14
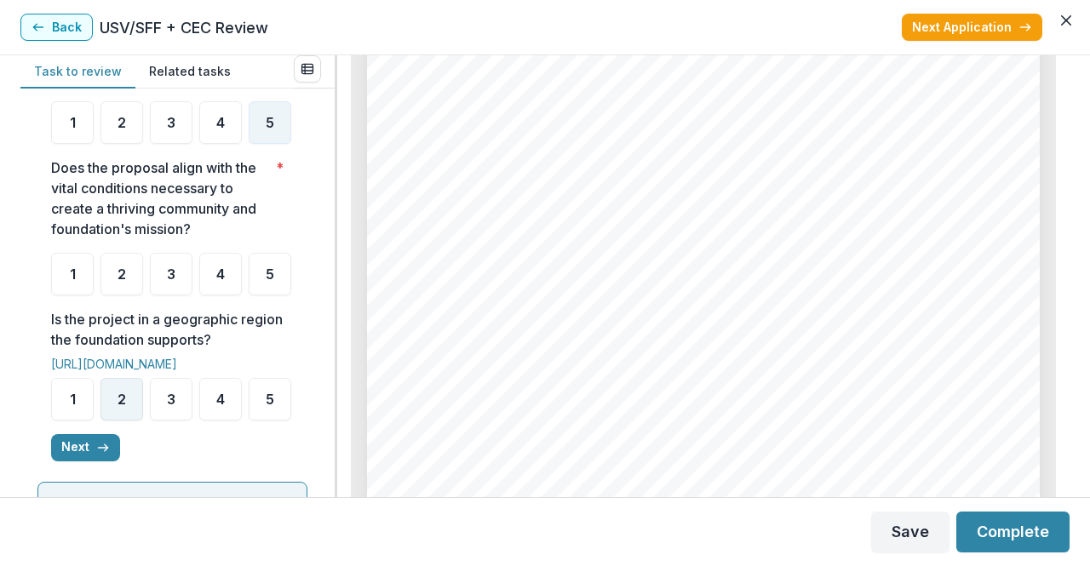
scroll to position [856, 0]
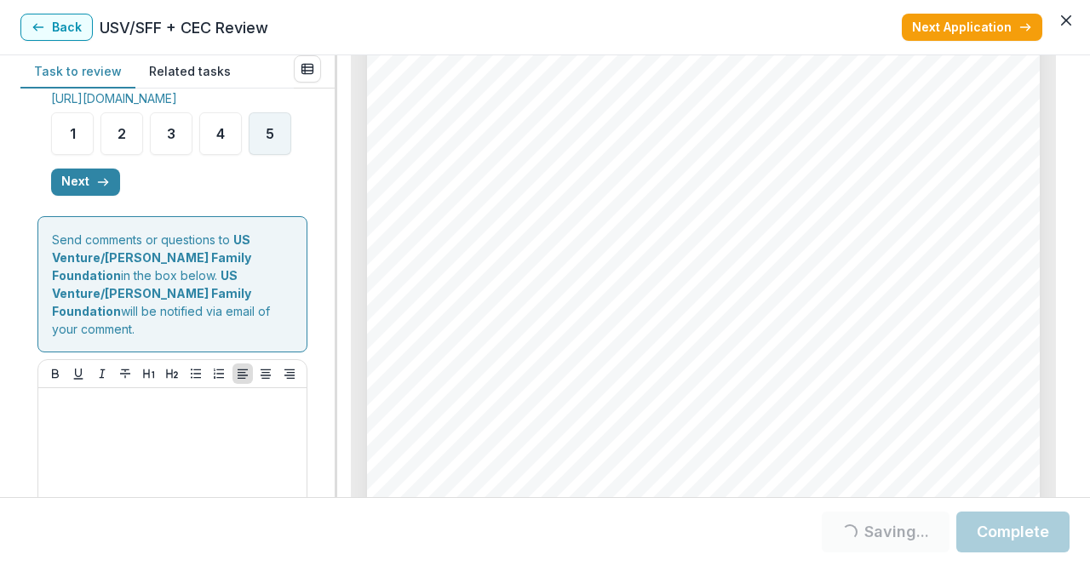
click at [266, 140] on span "5" at bounding box center [270, 134] width 9 height 14
click at [71, 196] on button "Next" at bounding box center [85, 182] width 69 height 27
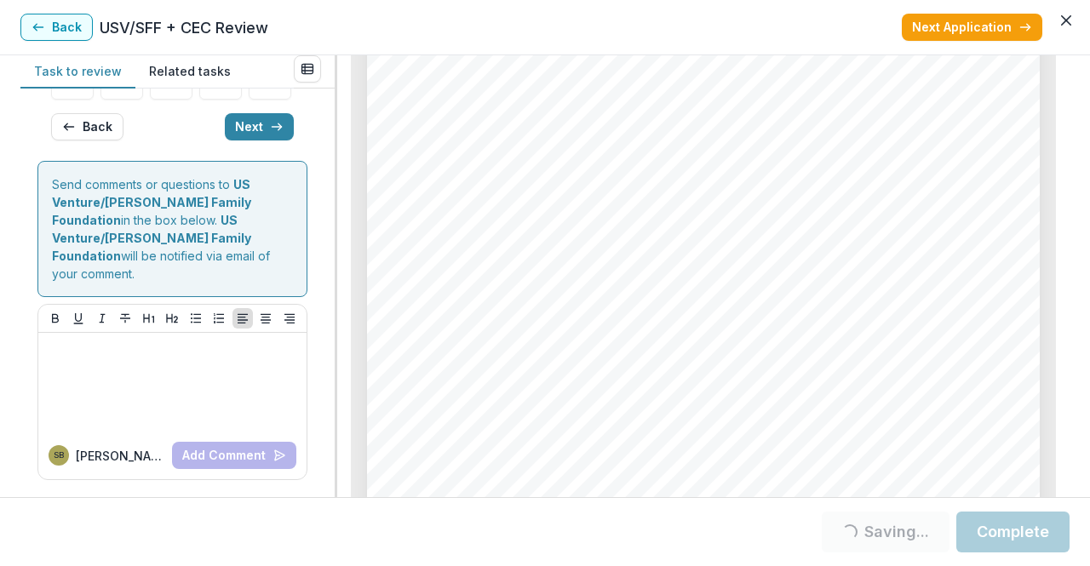
scroll to position [315, 0]
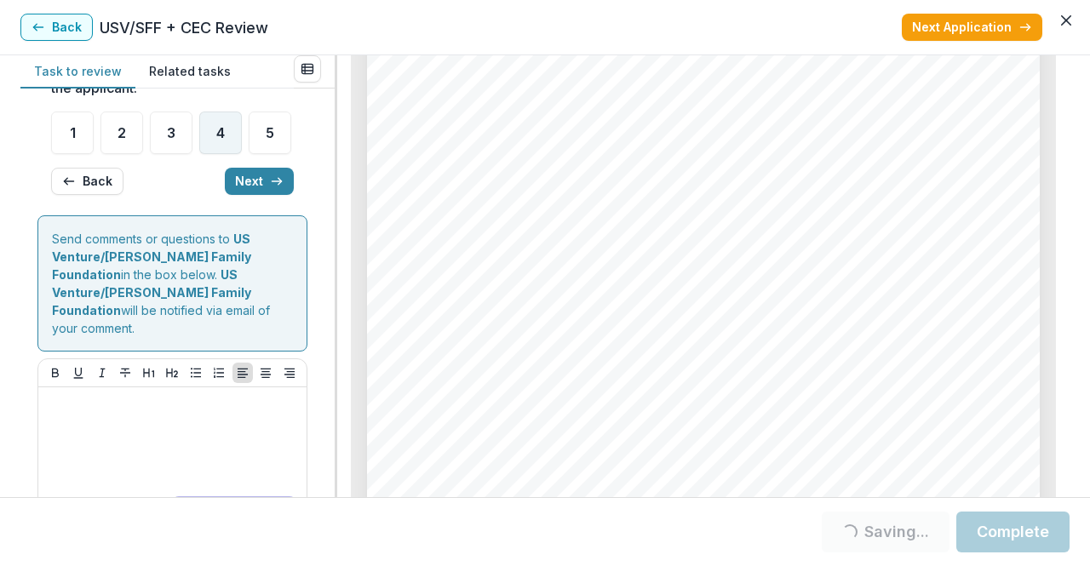
click at [220, 154] on div "4" at bounding box center [220, 133] width 43 height 43
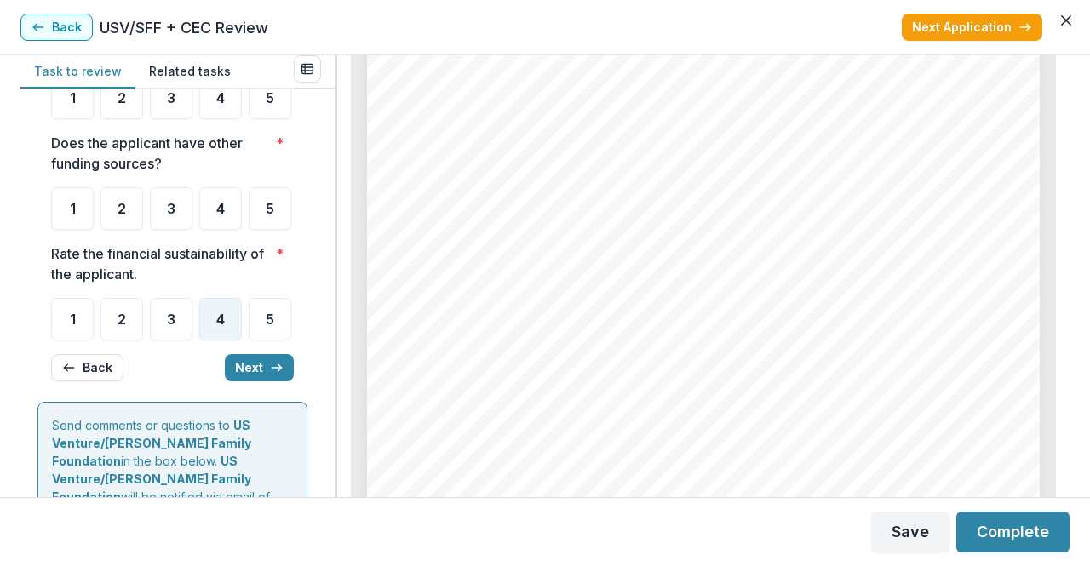
scroll to position [128, 0]
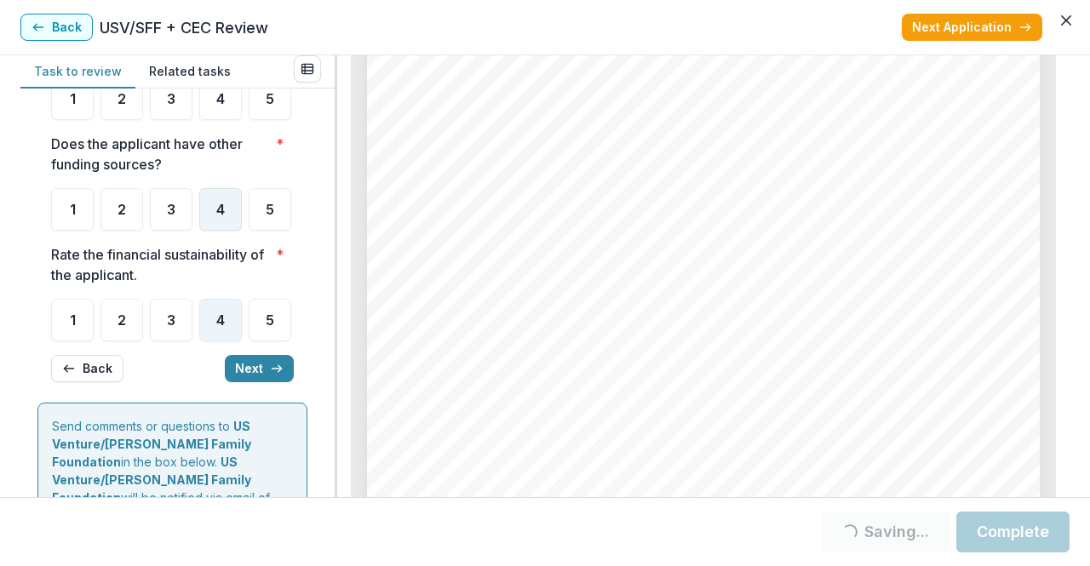
click at [220, 231] on div "4" at bounding box center [220, 209] width 43 height 43
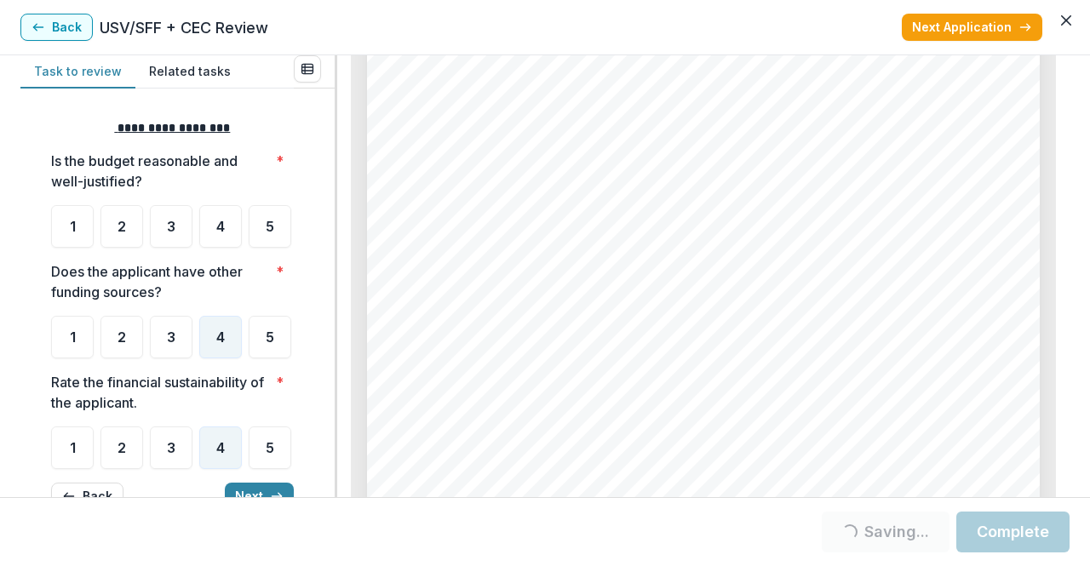
scroll to position [5172, 0]
click at [249, 358] on div "5" at bounding box center [270, 337] width 43 height 43
click at [241, 239] on div "4" at bounding box center [220, 226] width 43 height 43
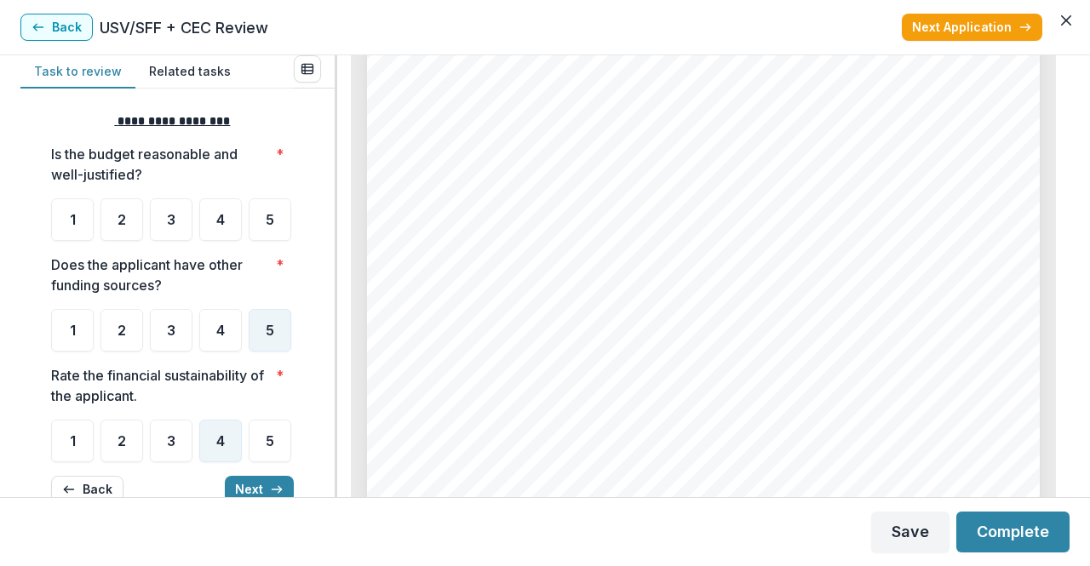
scroll to position [34, 0]
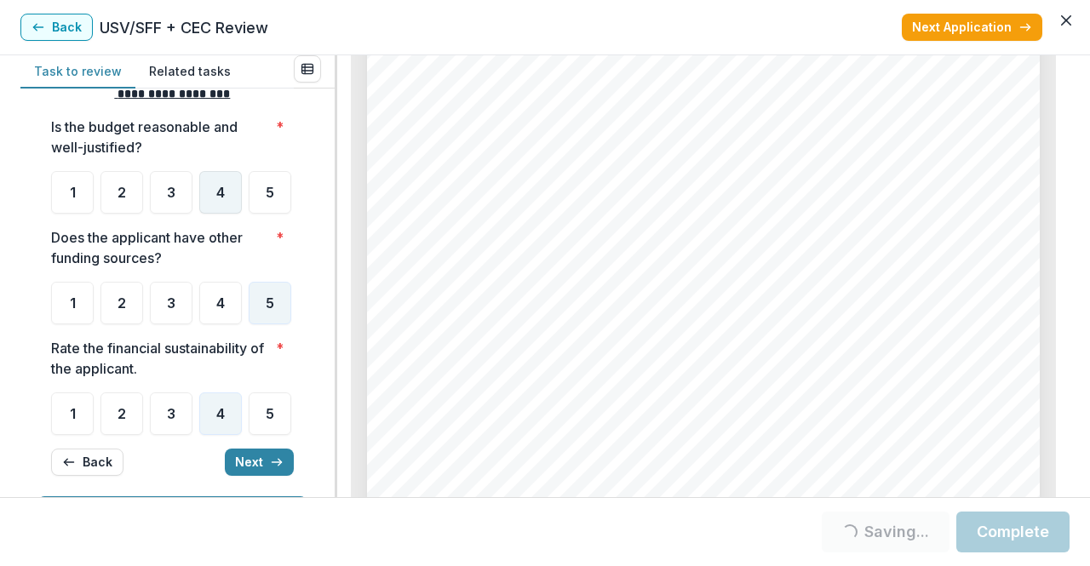
click at [220, 186] on span "4" at bounding box center [220, 193] width 9 height 14
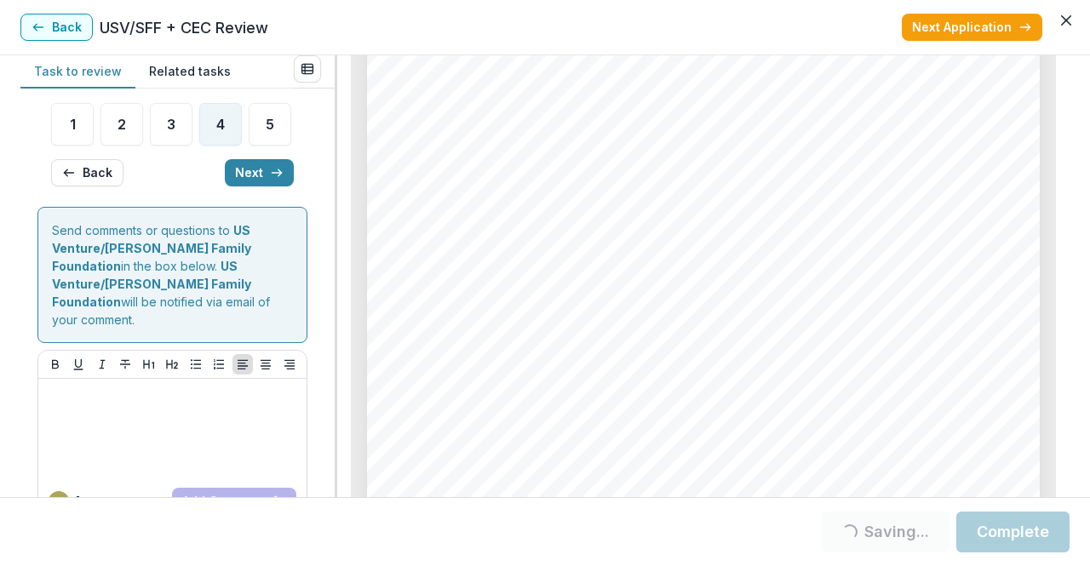
scroll to position [323, 0]
click at [254, 186] on button "Next" at bounding box center [259, 172] width 69 height 27
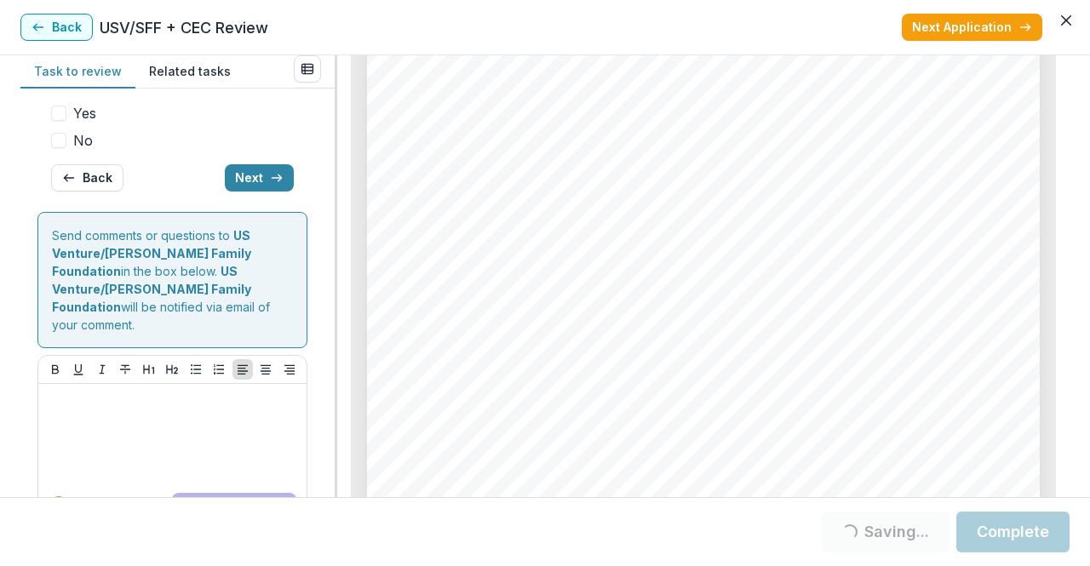
scroll to position [300, 0]
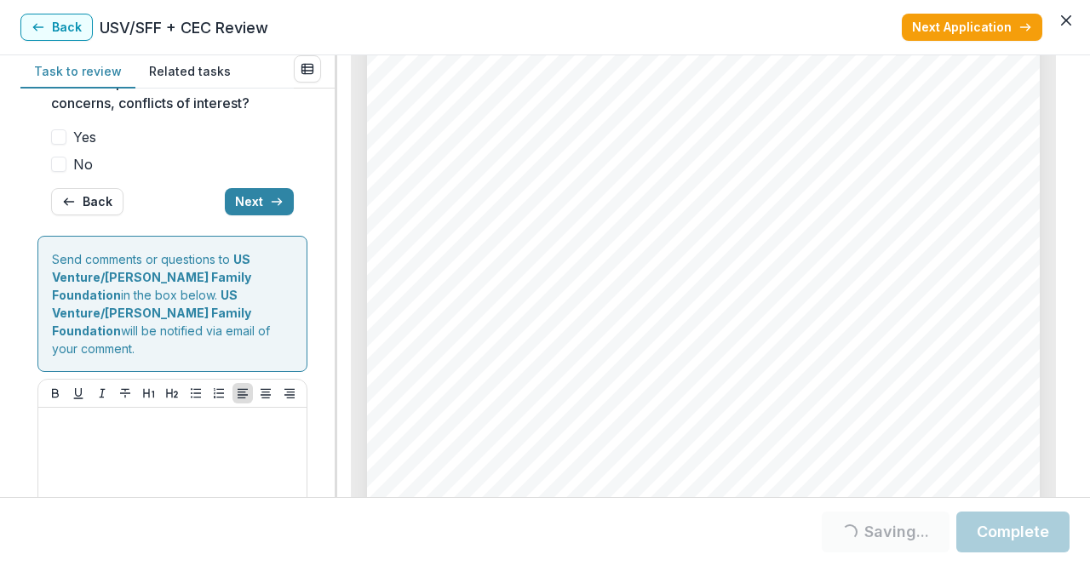
click at [77, 174] on span "No" at bounding box center [83, 164] width 20 height 20
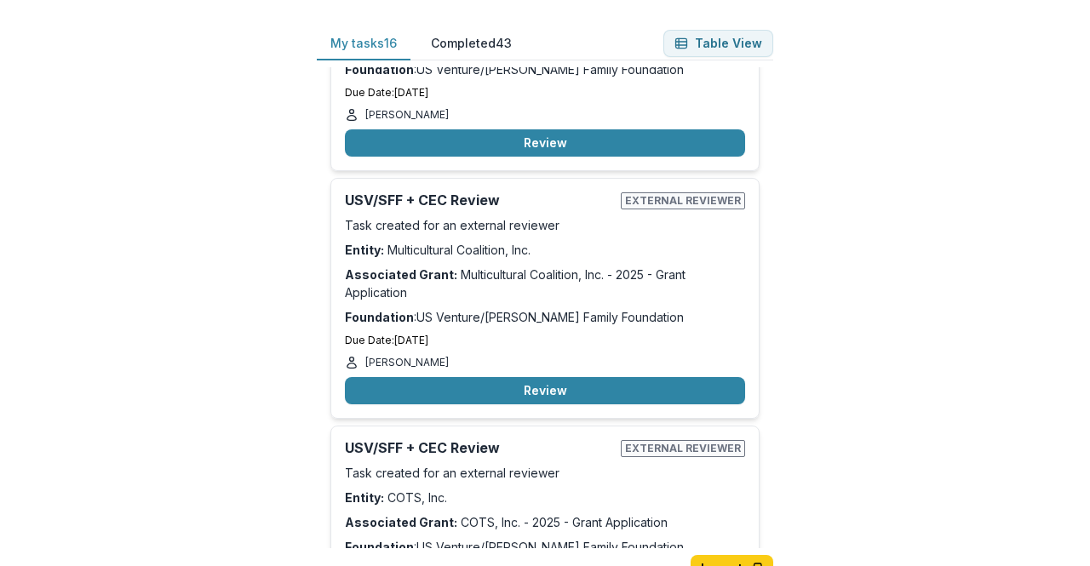
scroll to position [1147, 0]
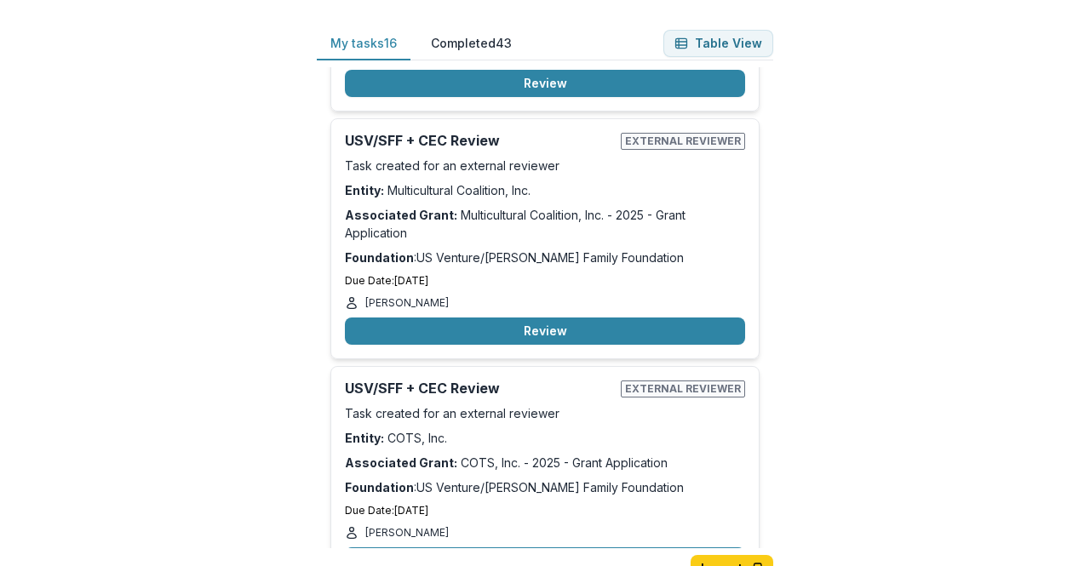
click at [502, 320] on button "Review" at bounding box center [545, 331] width 400 height 27
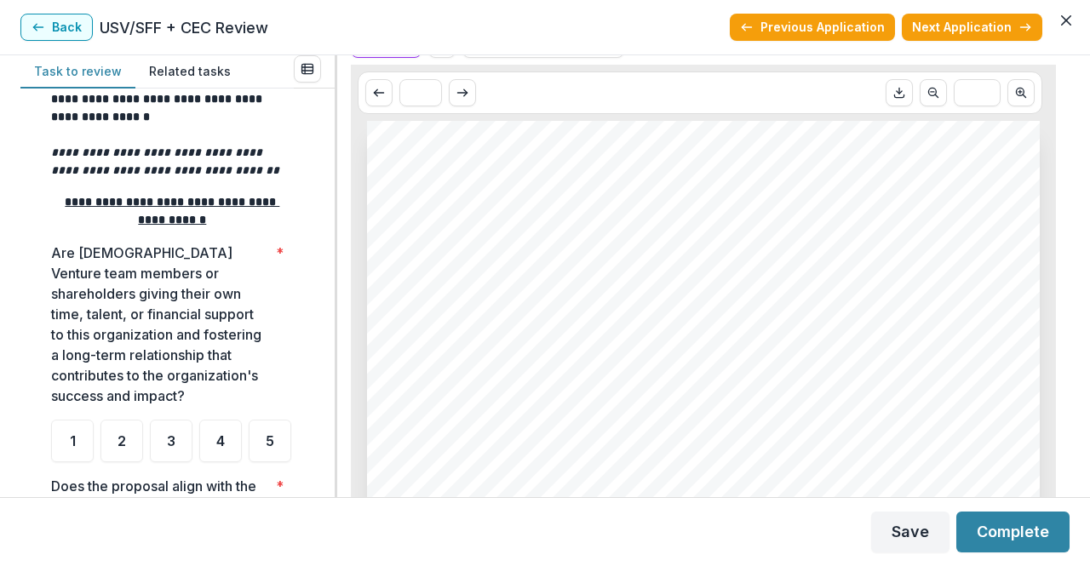
scroll to position [296, 0]
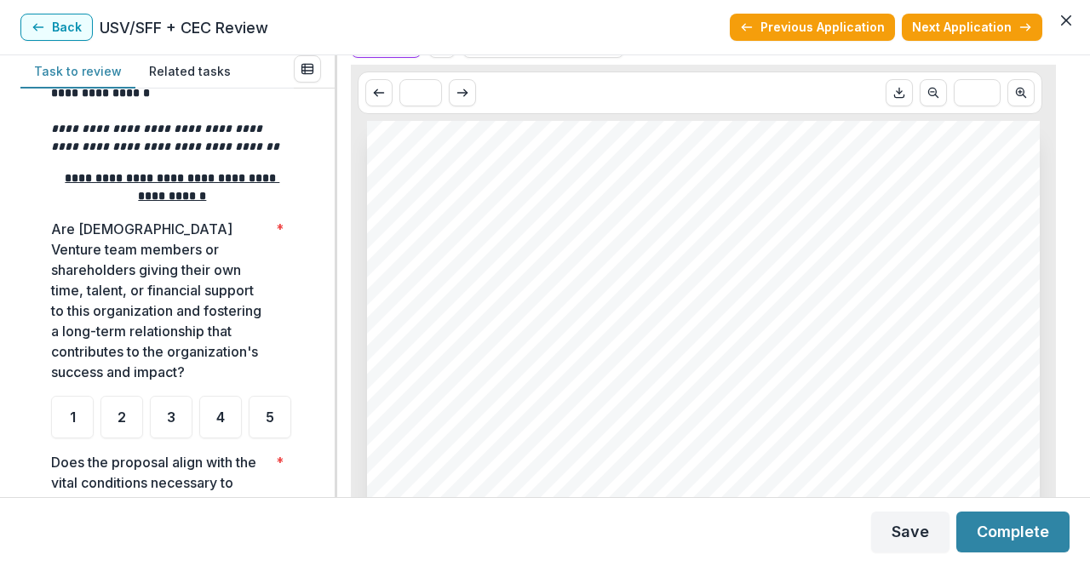
click at [62, 31] on button "Back" at bounding box center [56, 27] width 72 height 27
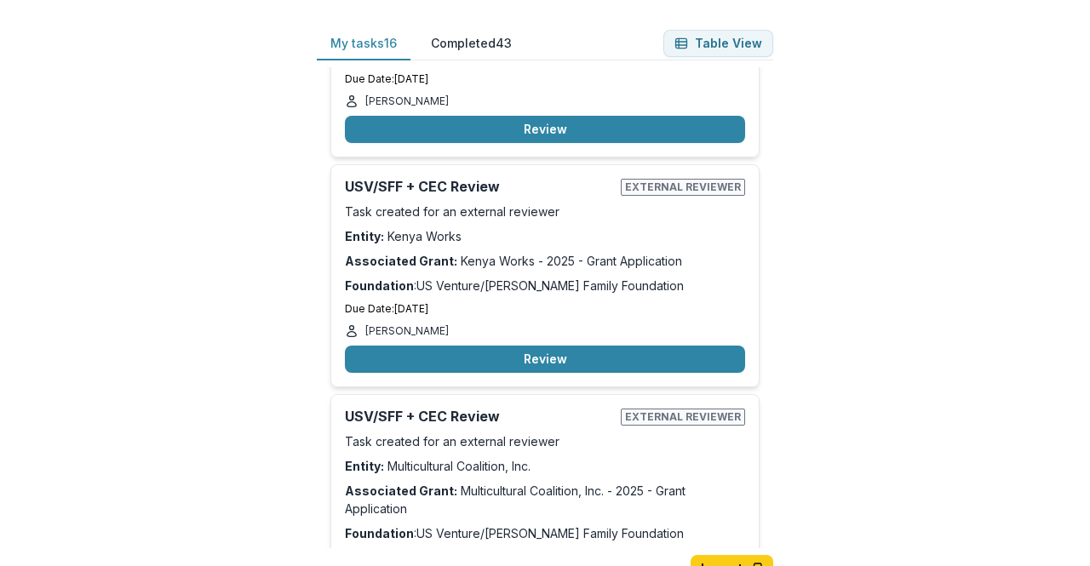
scroll to position [867, 0]
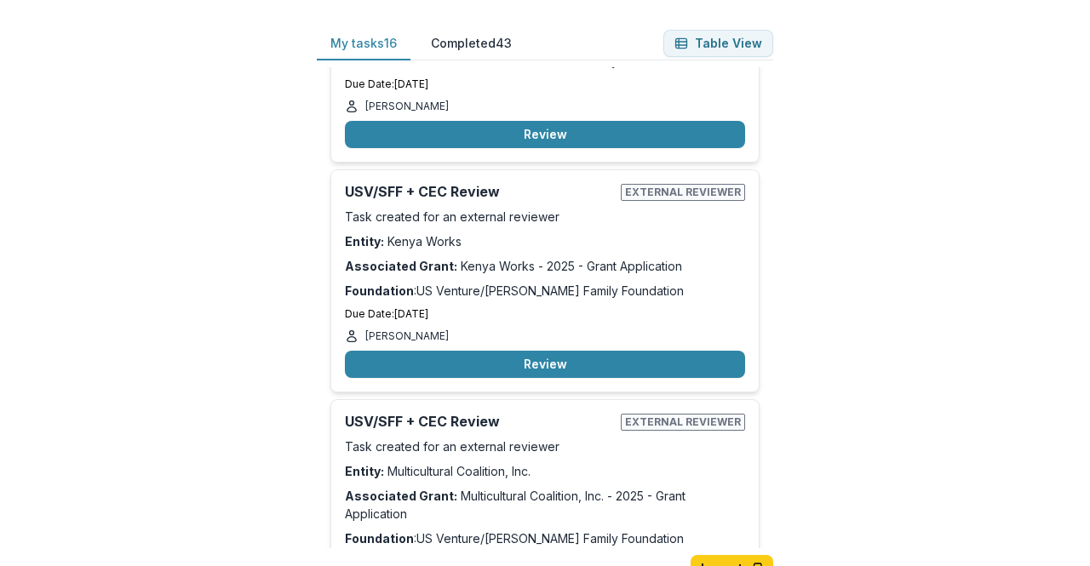
click at [524, 351] on button "Review" at bounding box center [545, 364] width 400 height 27
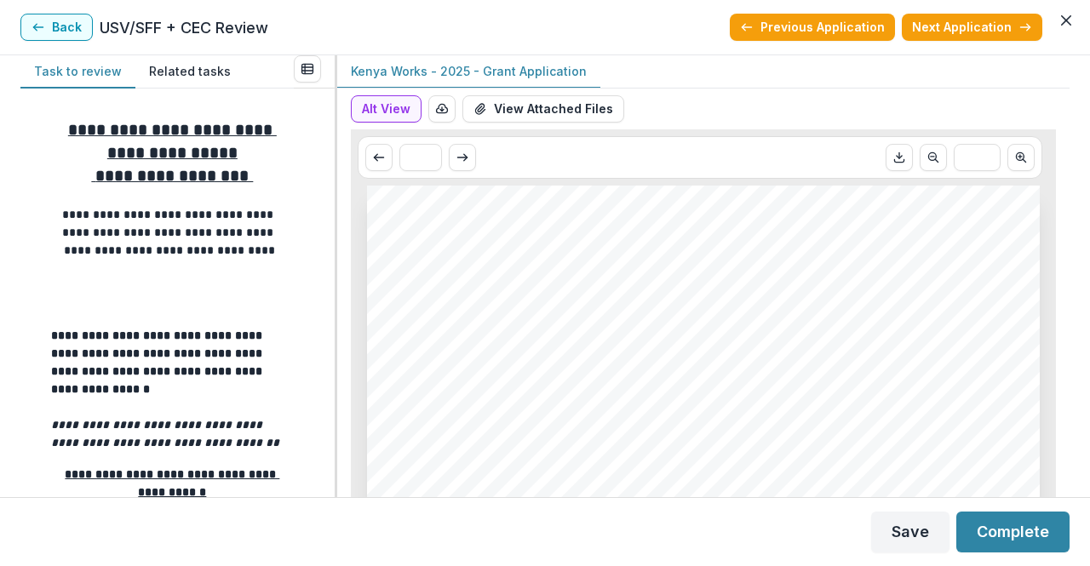
scroll to position [332, 0]
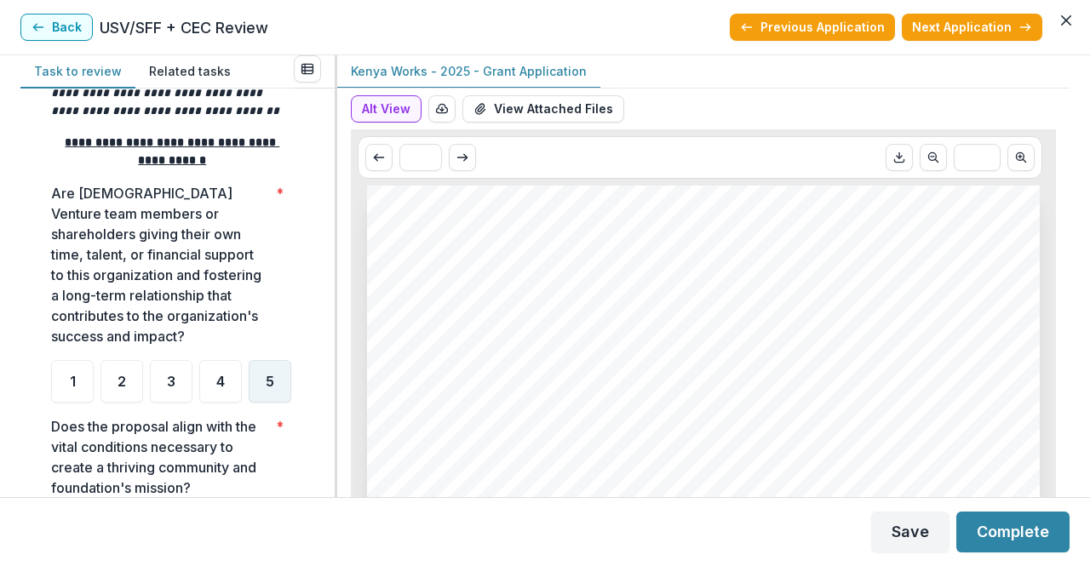
click at [249, 403] on div "5" at bounding box center [270, 381] width 43 height 43
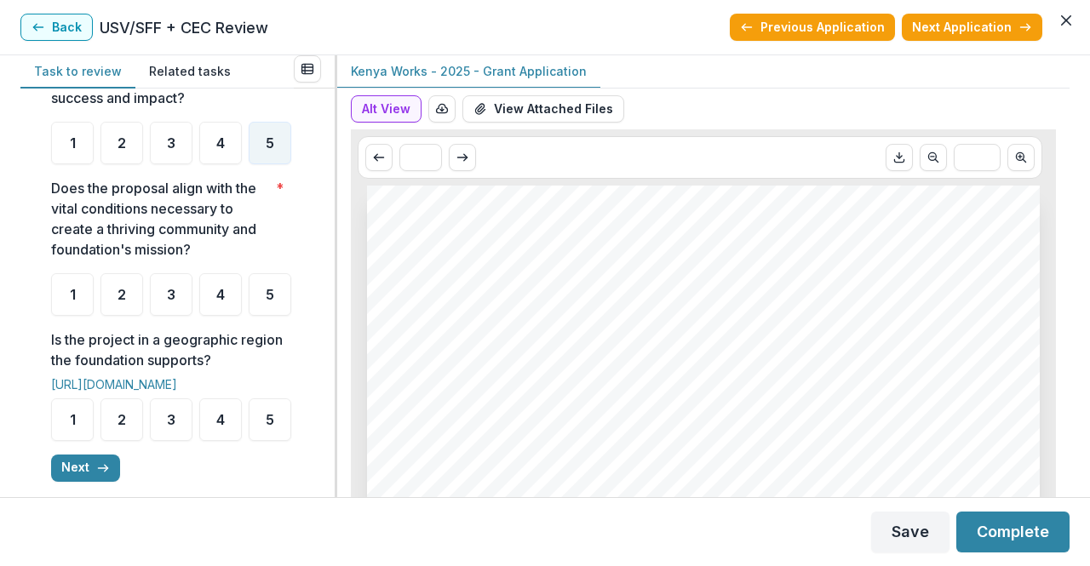
scroll to position [571, 0]
click at [79, 414] on div "**********" at bounding box center [172, 14] width 243 height 960
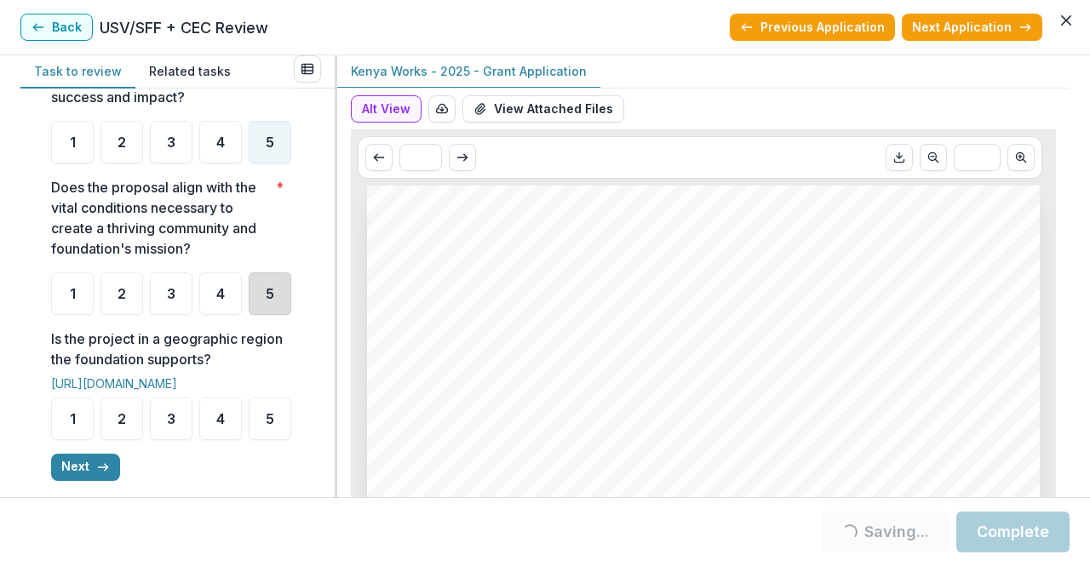
click at [249, 315] on div "5" at bounding box center [270, 293] width 43 height 43
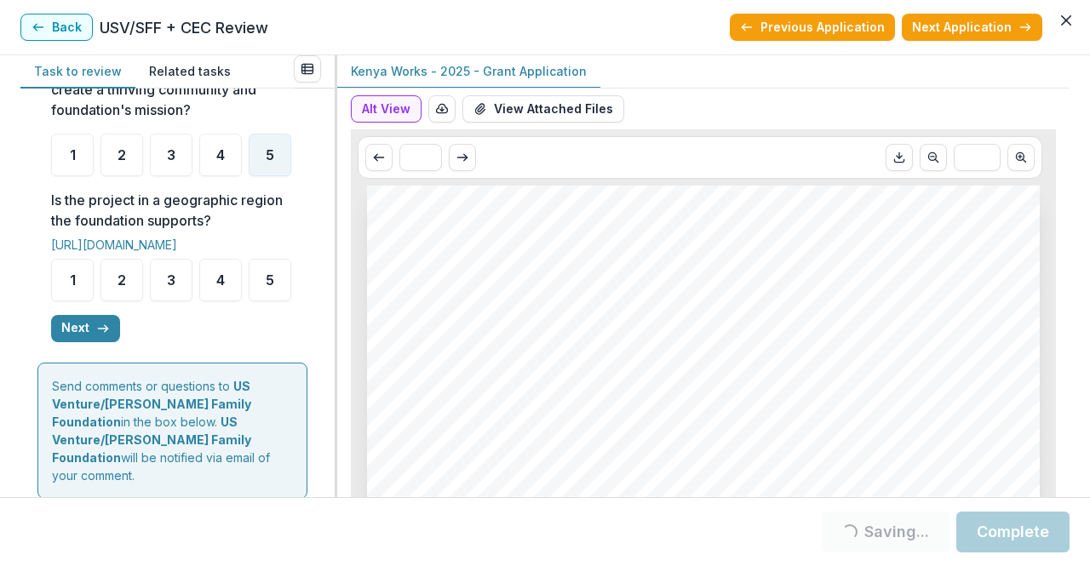
scroll to position [711, 0]
click at [60, 30] on button "Back" at bounding box center [56, 27] width 72 height 27
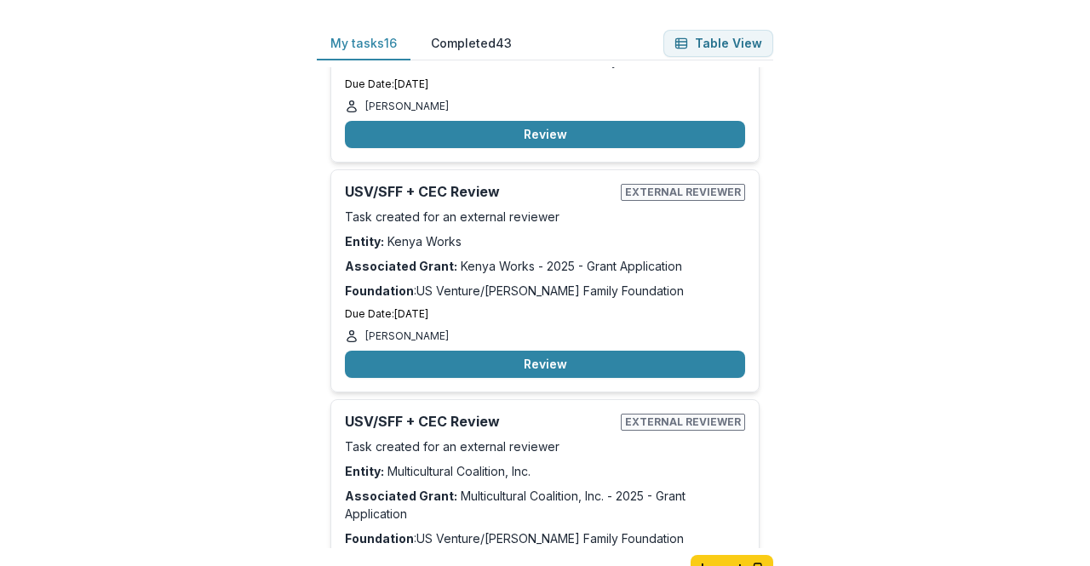
scroll to position [1001, 0]
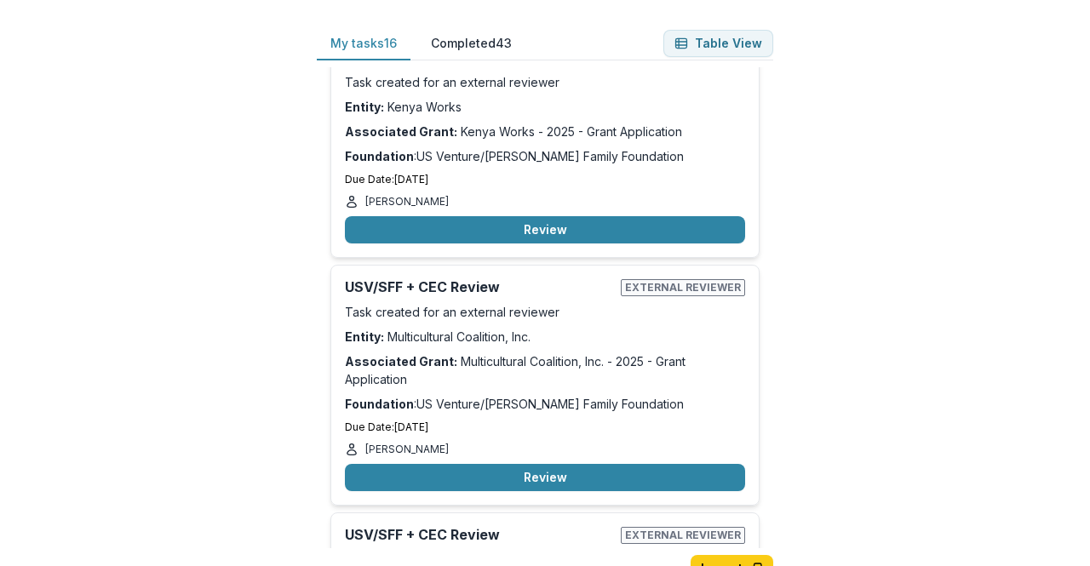
click at [569, 472] on button "Review" at bounding box center [545, 477] width 400 height 27
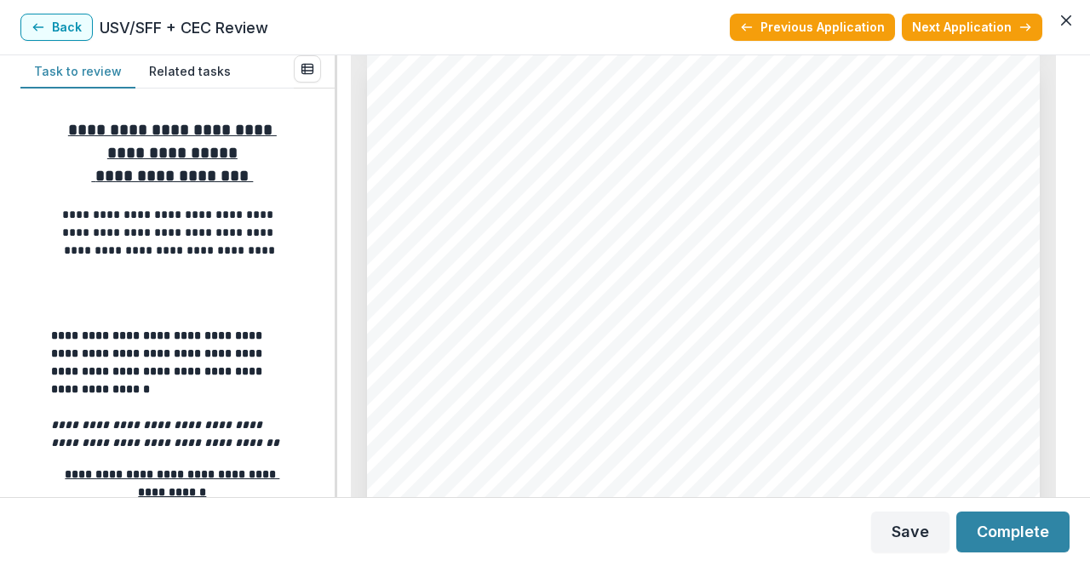
scroll to position [3017, 0]
